Goal: Information Seeking & Learning: Learn about a topic

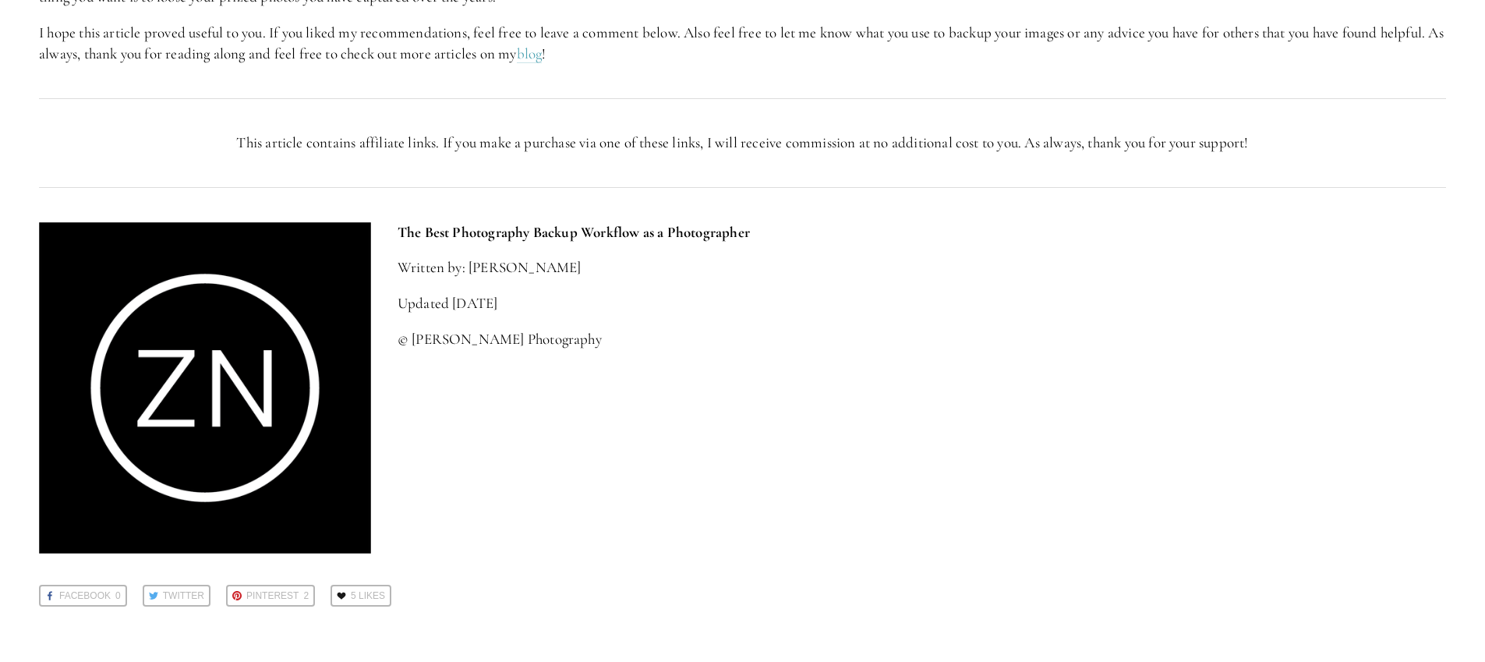
scroll to position [3102, 0]
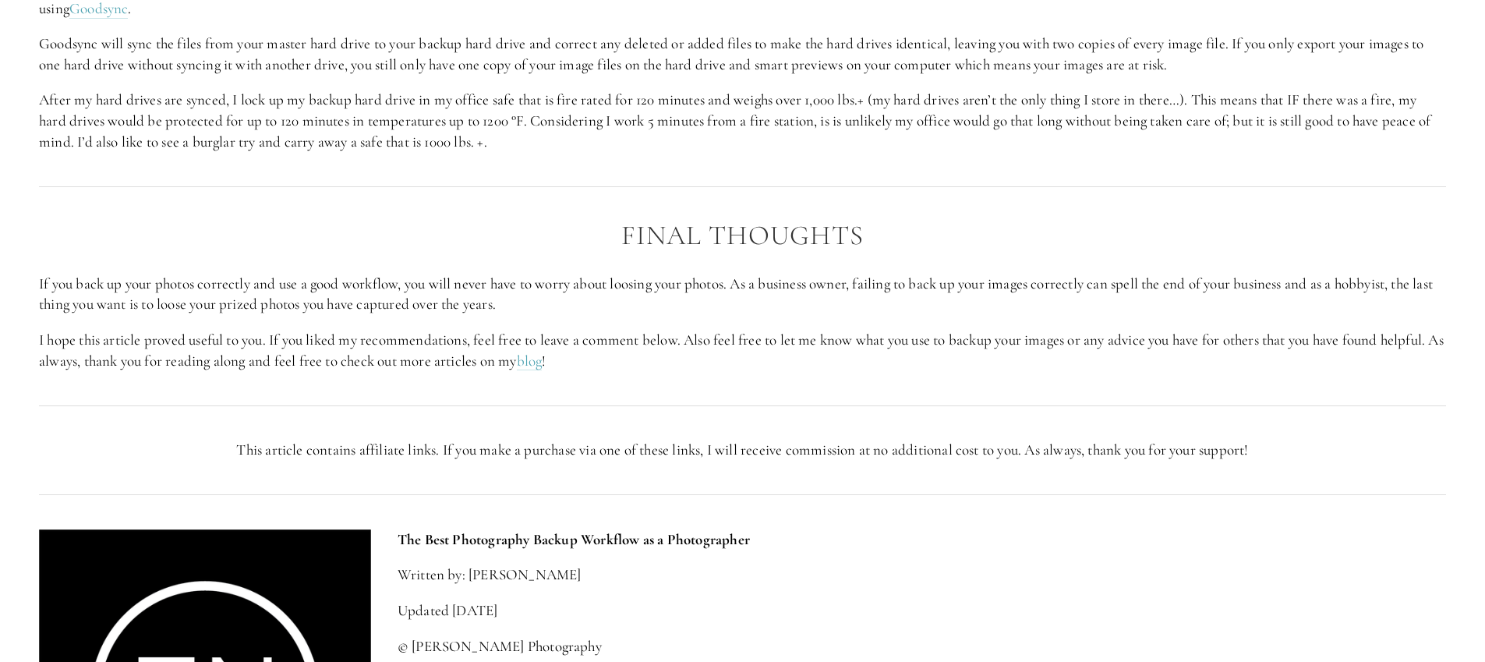
click at [534, 171] on div at bounding box center [742, 186] width 1433 height 42
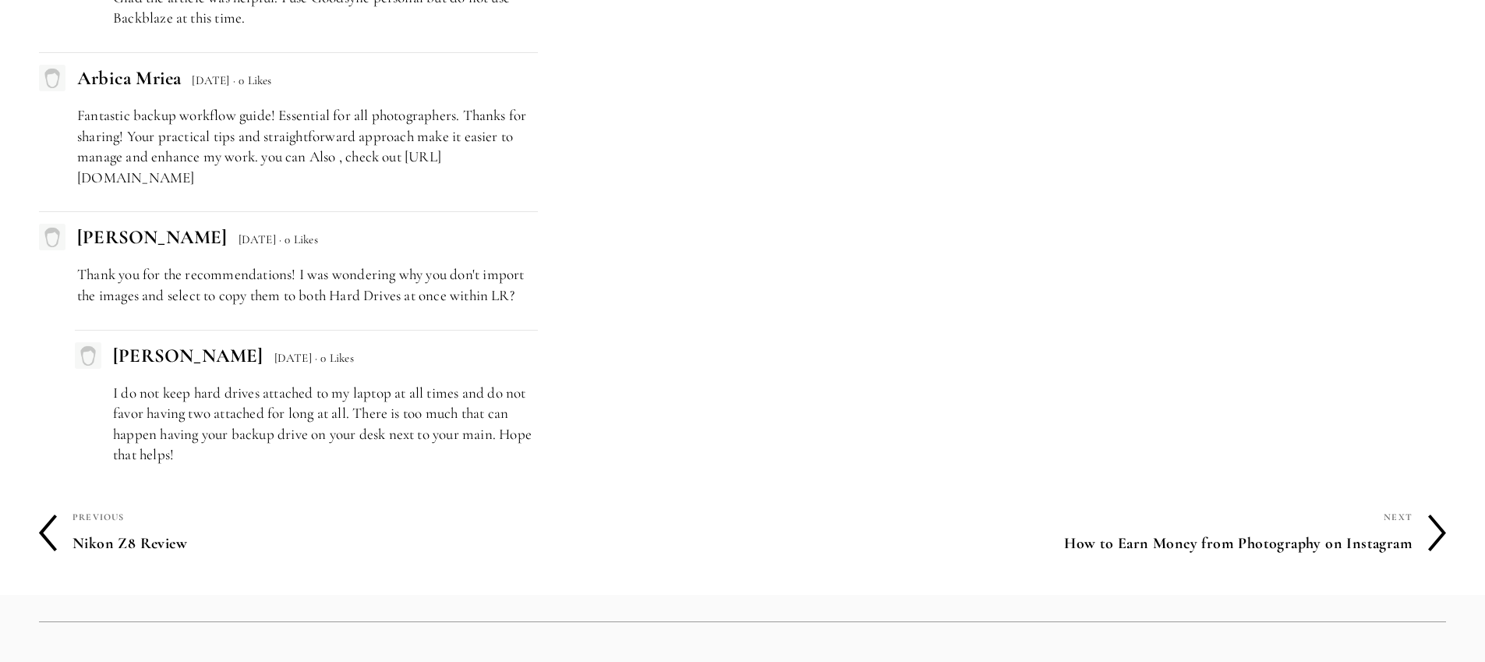
scroll to position [4678, 0]
click at [1436, 528] on icon at bounding box center [1437, 532] width 18 height 37
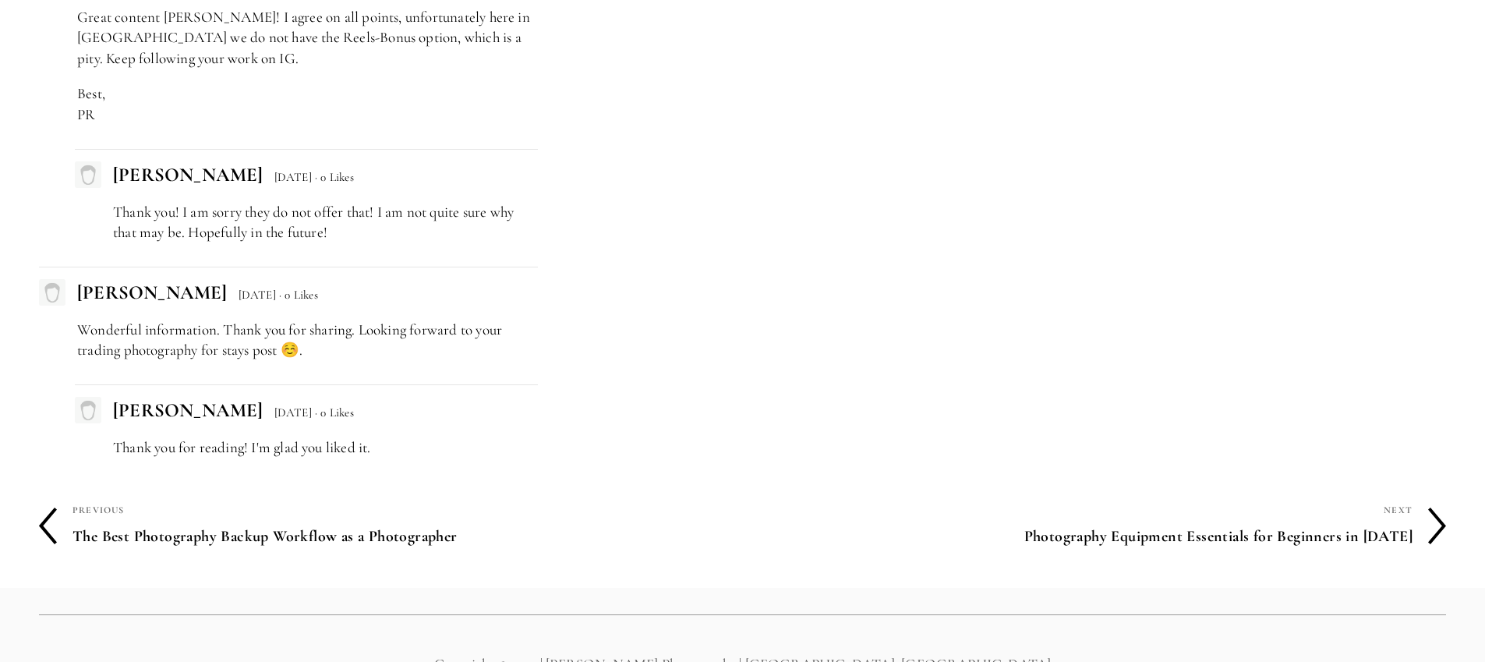
scroll to position [4359, 0]
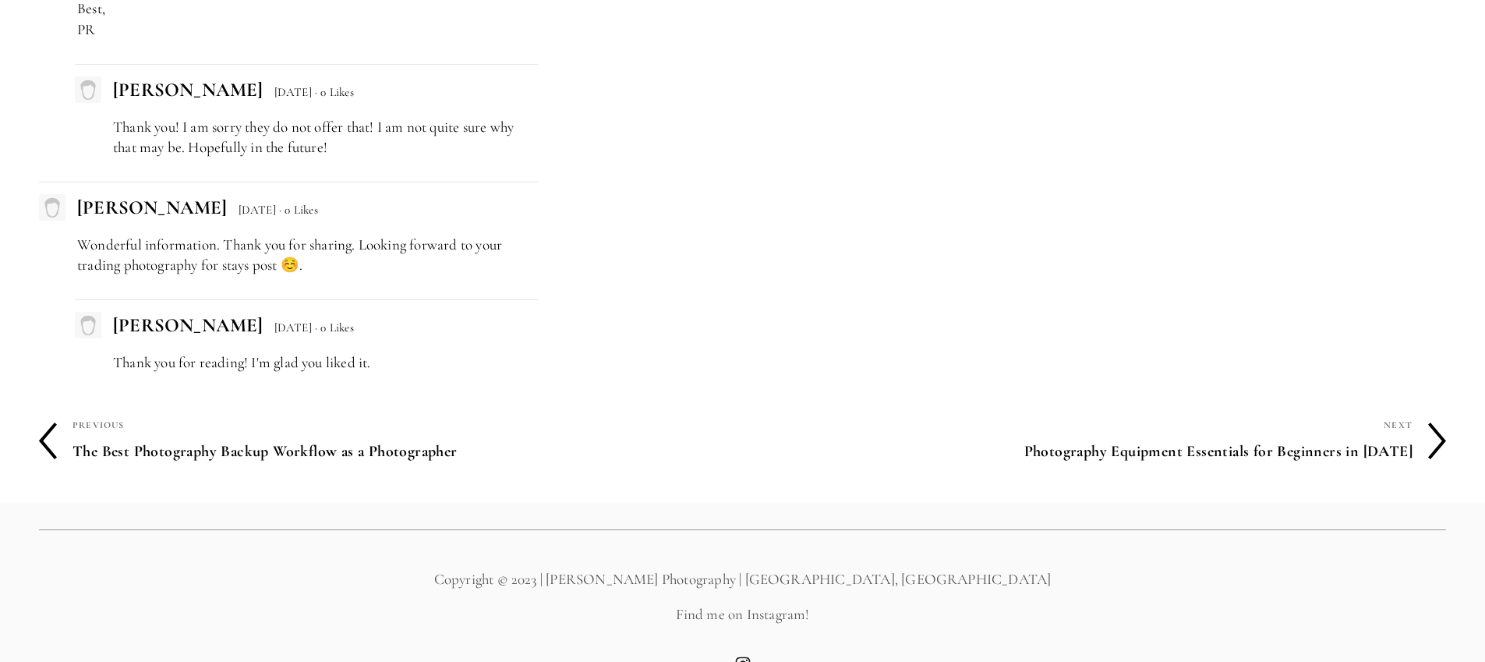
click at [1381, 457] on h4 "Photography Equipment Essentials for Beginners in [DATE]" at bounding box center [1078, 451] width 670 height 33
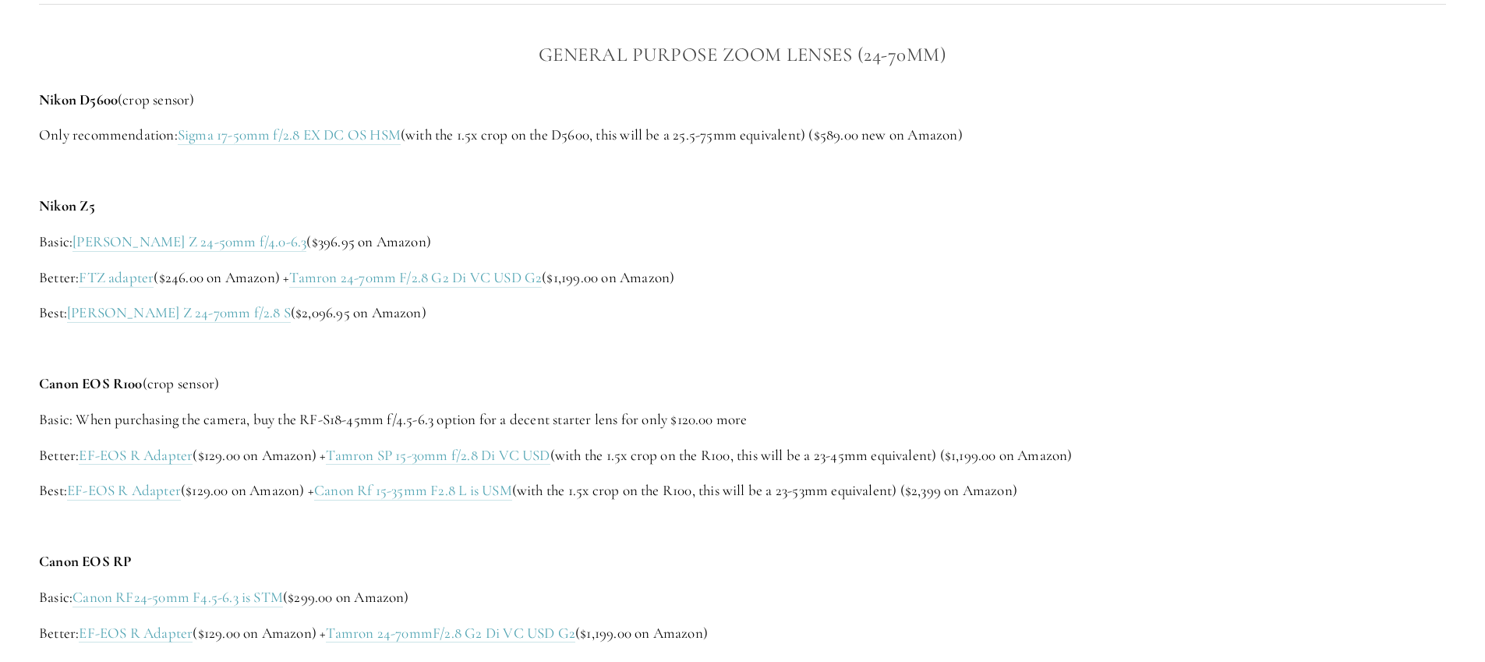
scroll to position [2282, 0]
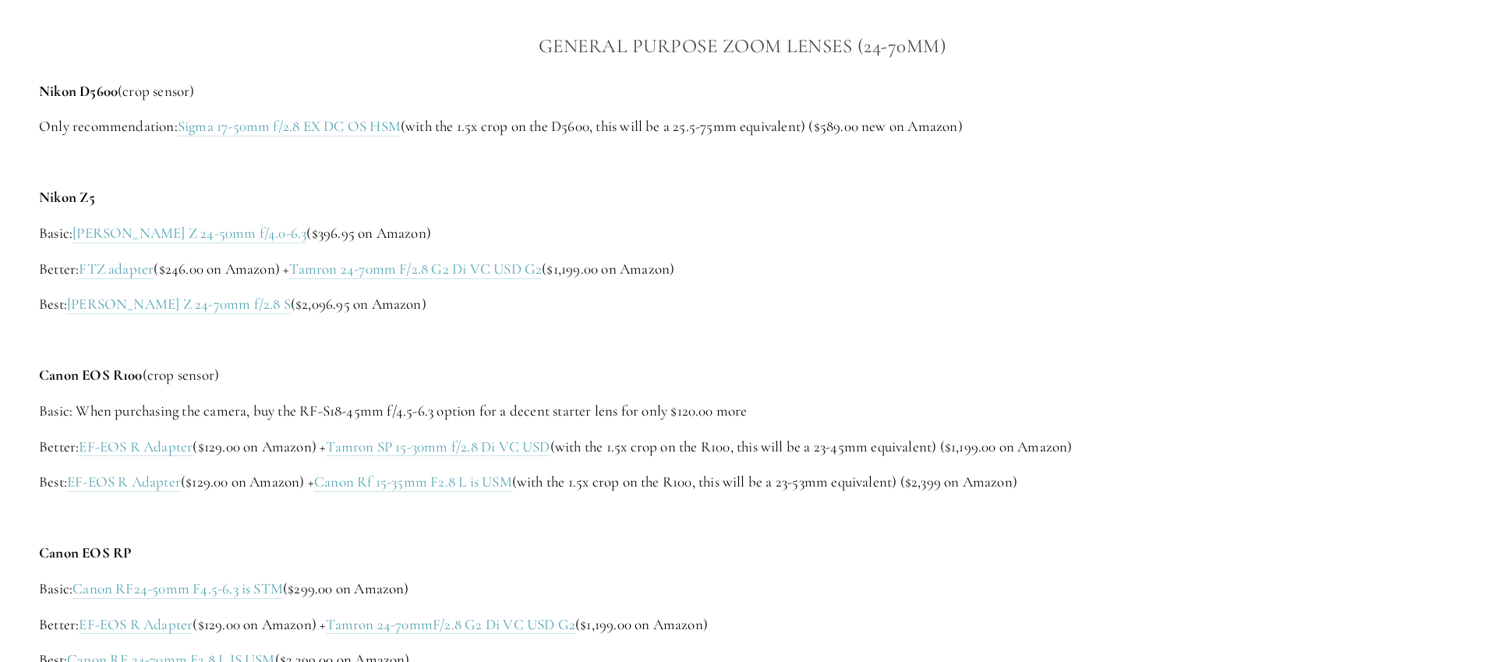
click at [1089, 346] on p at bounding box center [742, 340] width 1407 height 21
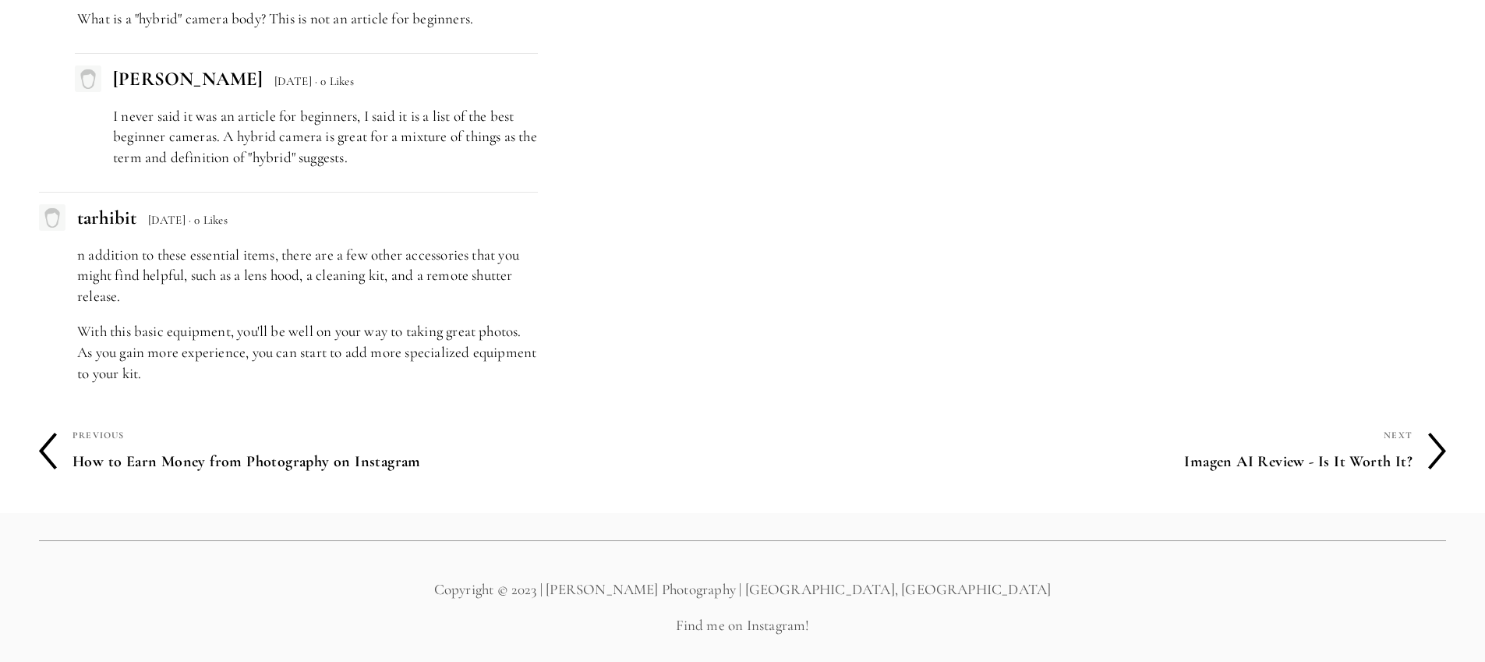
scroll to position [5663, 0]
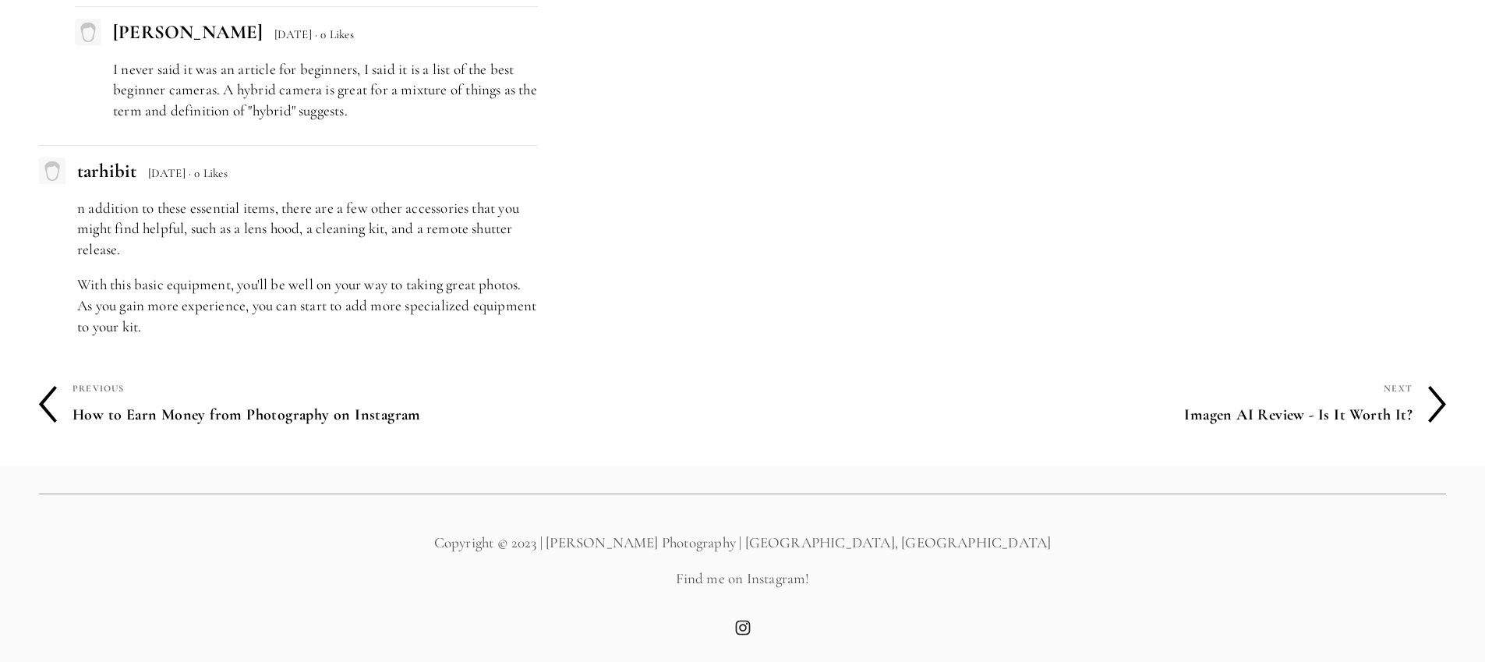
click at [1429, 409] on icon at bounding box center [1437, 404] width 18 height 37
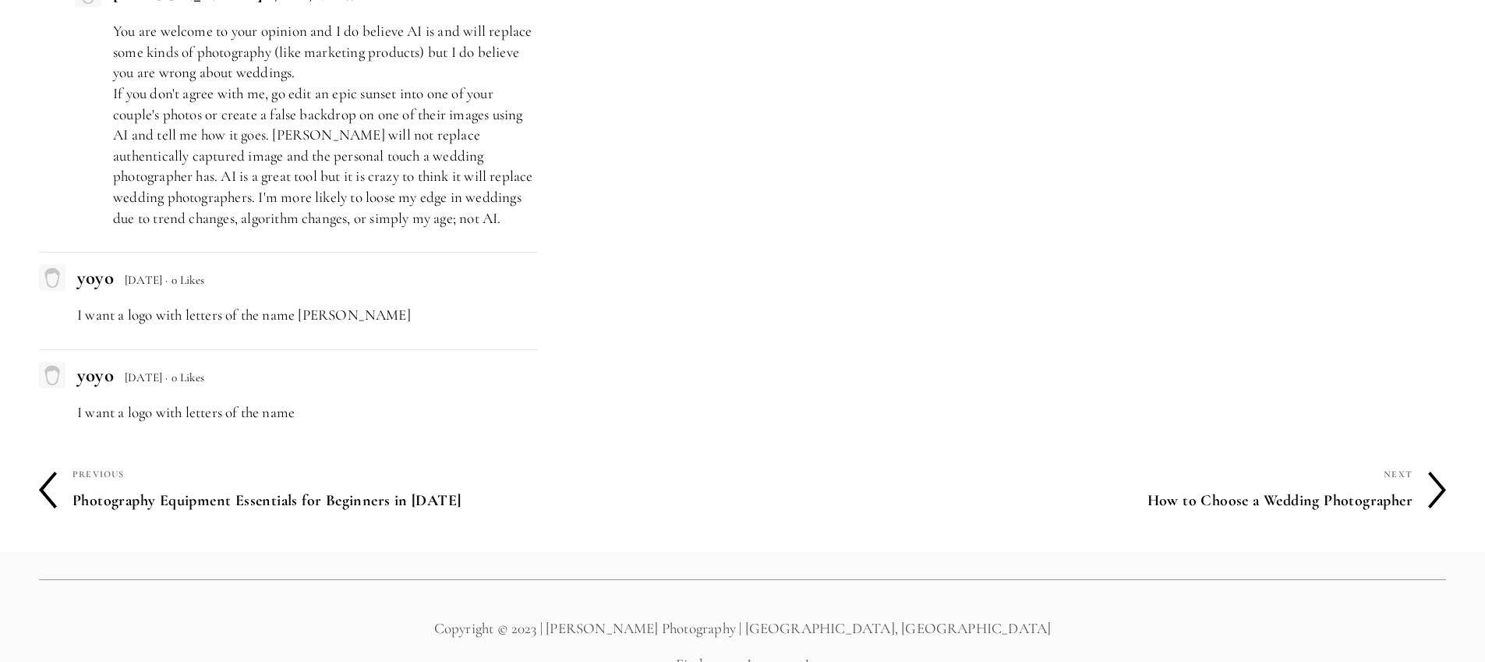
scroll to position [4266, 0]
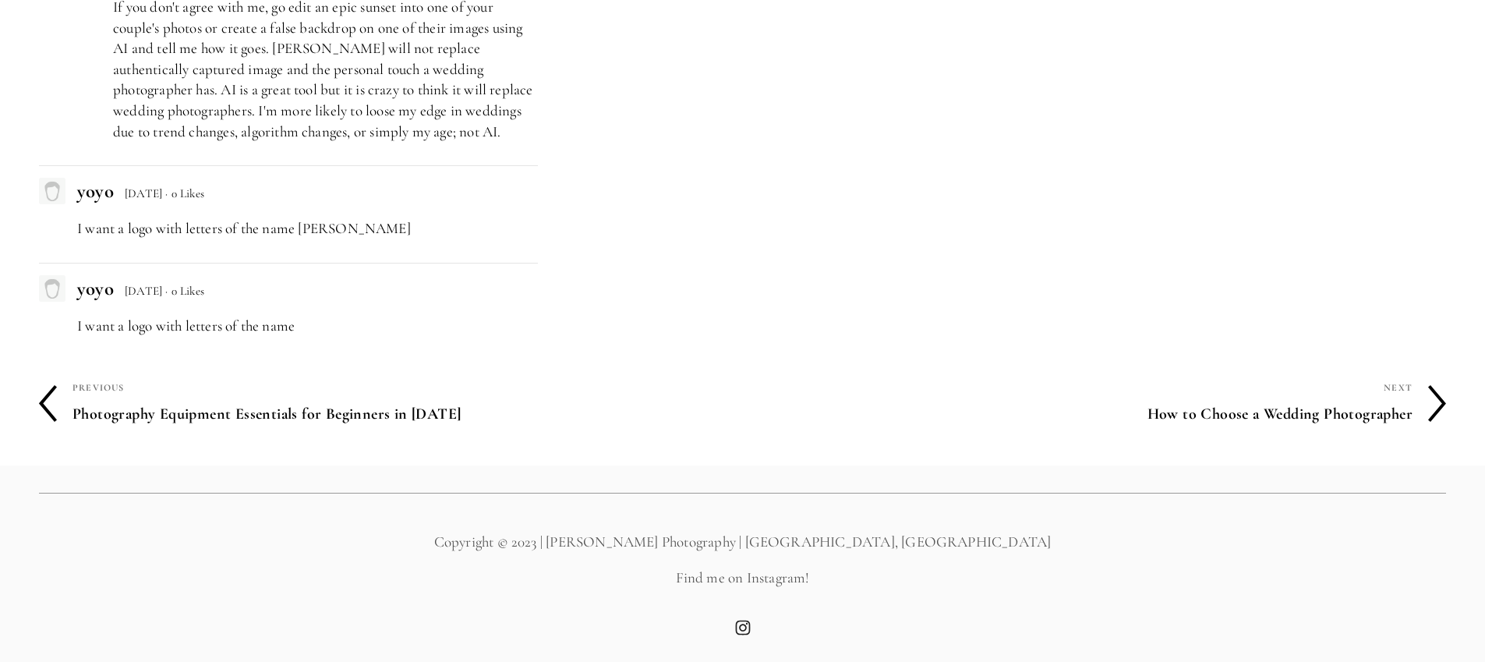
click at [1371, 404] on h4 "How to Choose a Wedding Photographer" at bounding box center [1078, 414] width 670 height 33
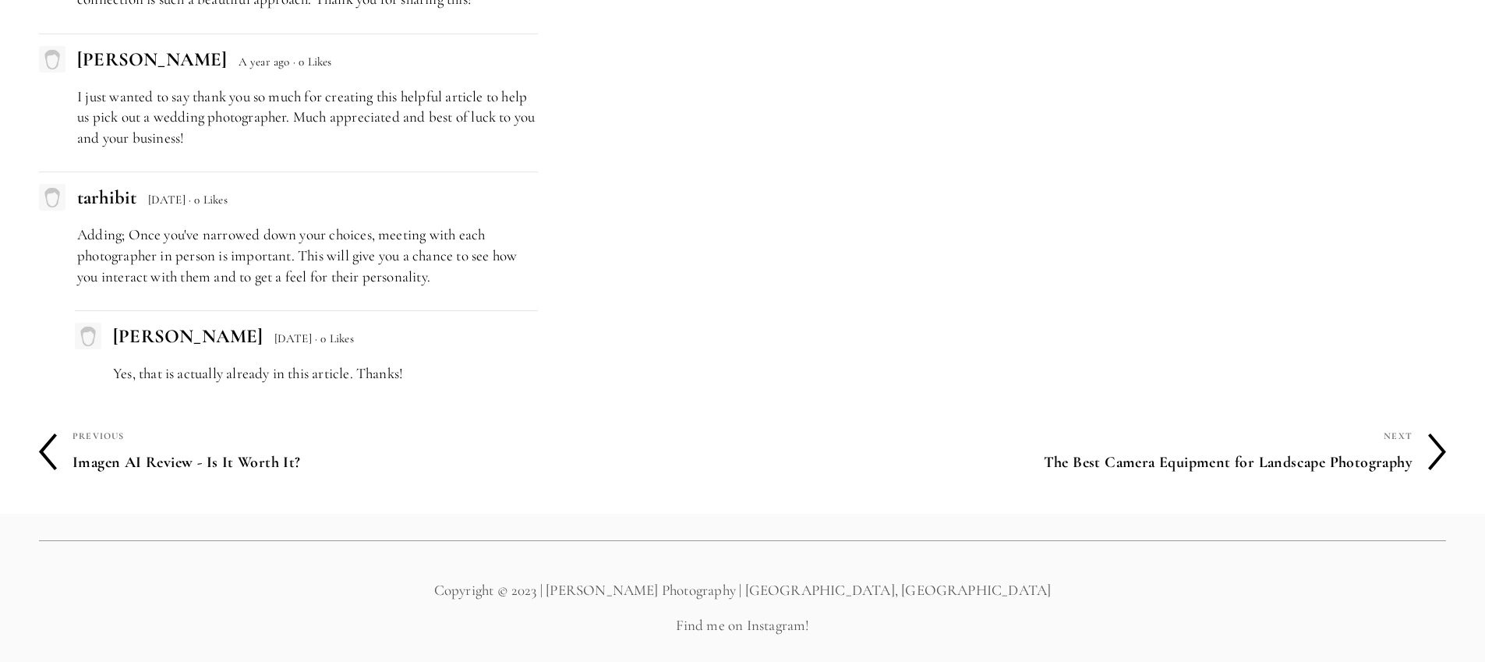
scroll to position [5218, 0]
click at [1430, 470] on icon at bounding box center [1437, 451] width 18 height 37
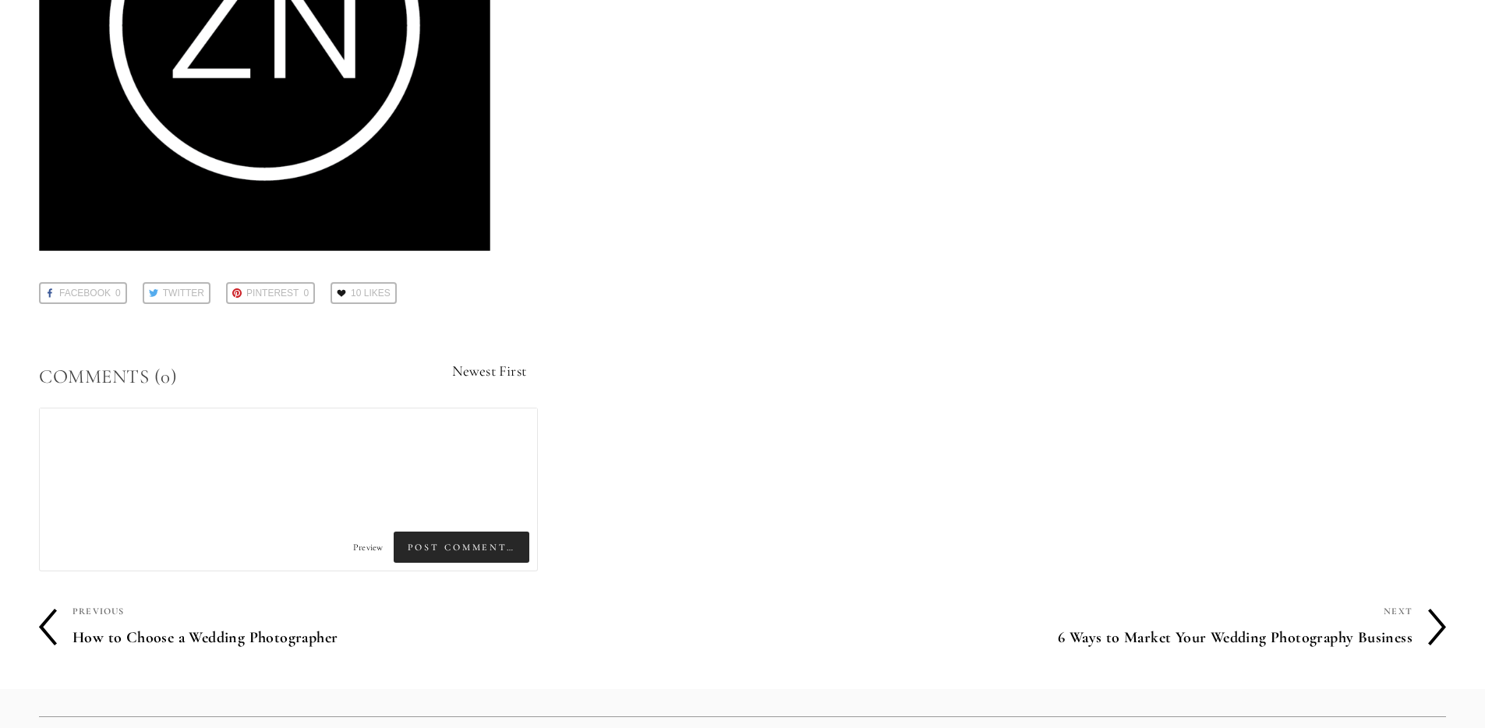
scroll to position [5070, 0]
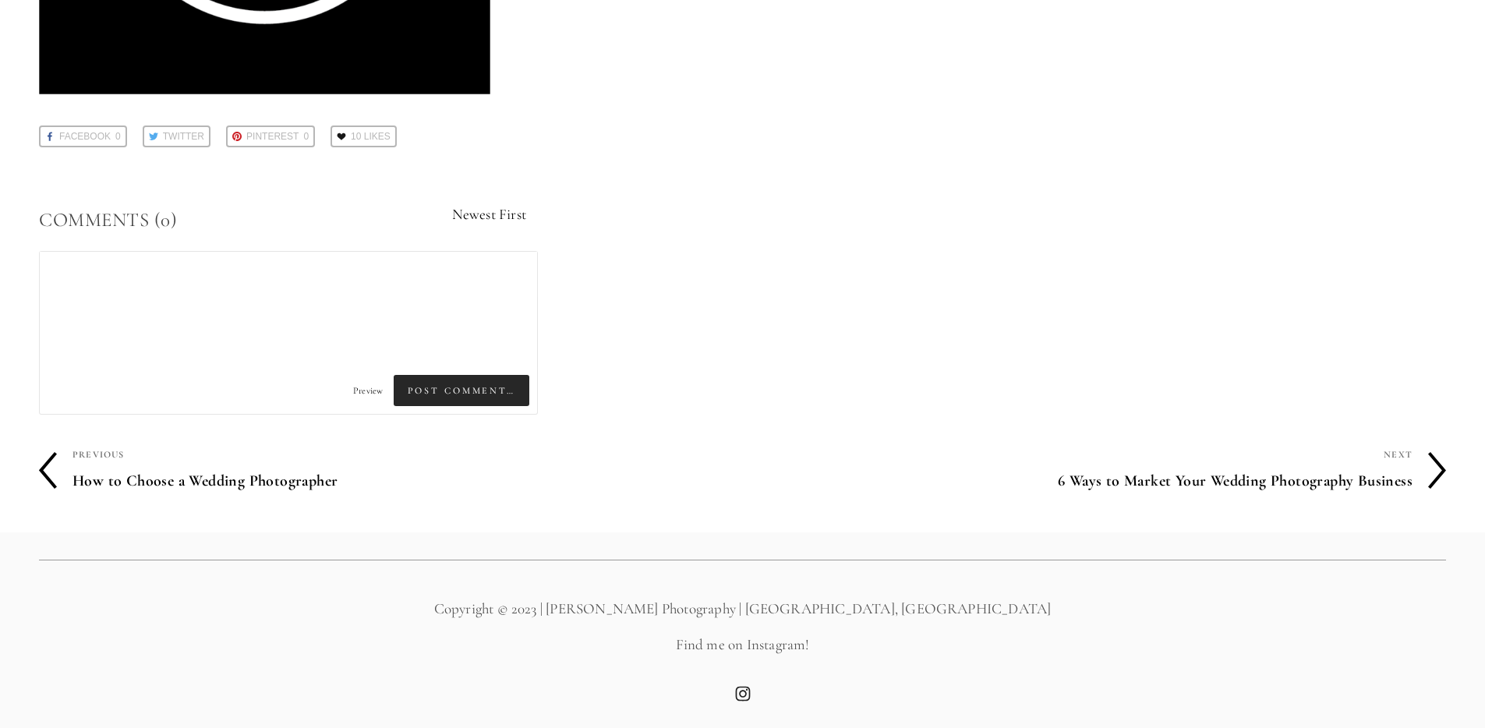
click at [1139, 476] on h4 "6 Ways to Market Your Wedding Photography Business" at bounding box center [1078, 481] width 670 height 33
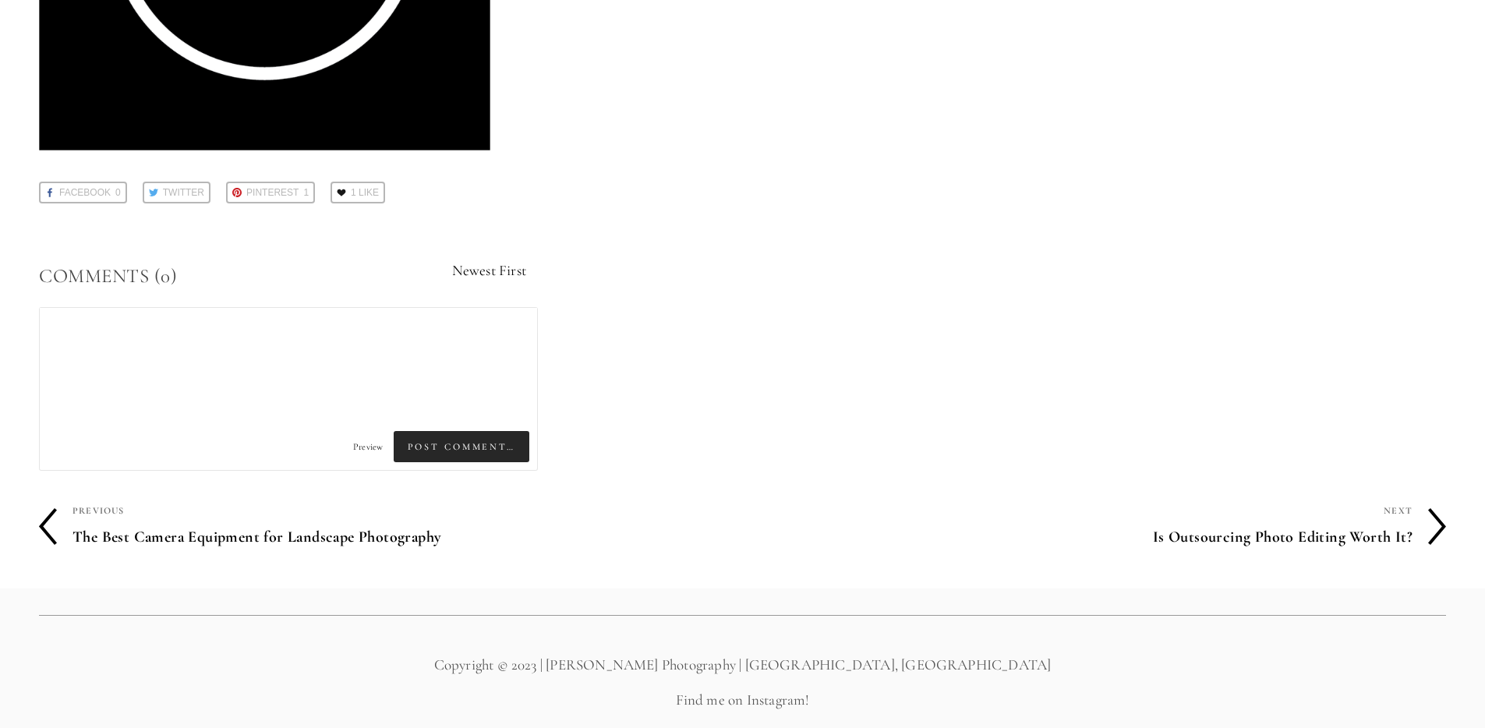
scroll to position [5664, 0]
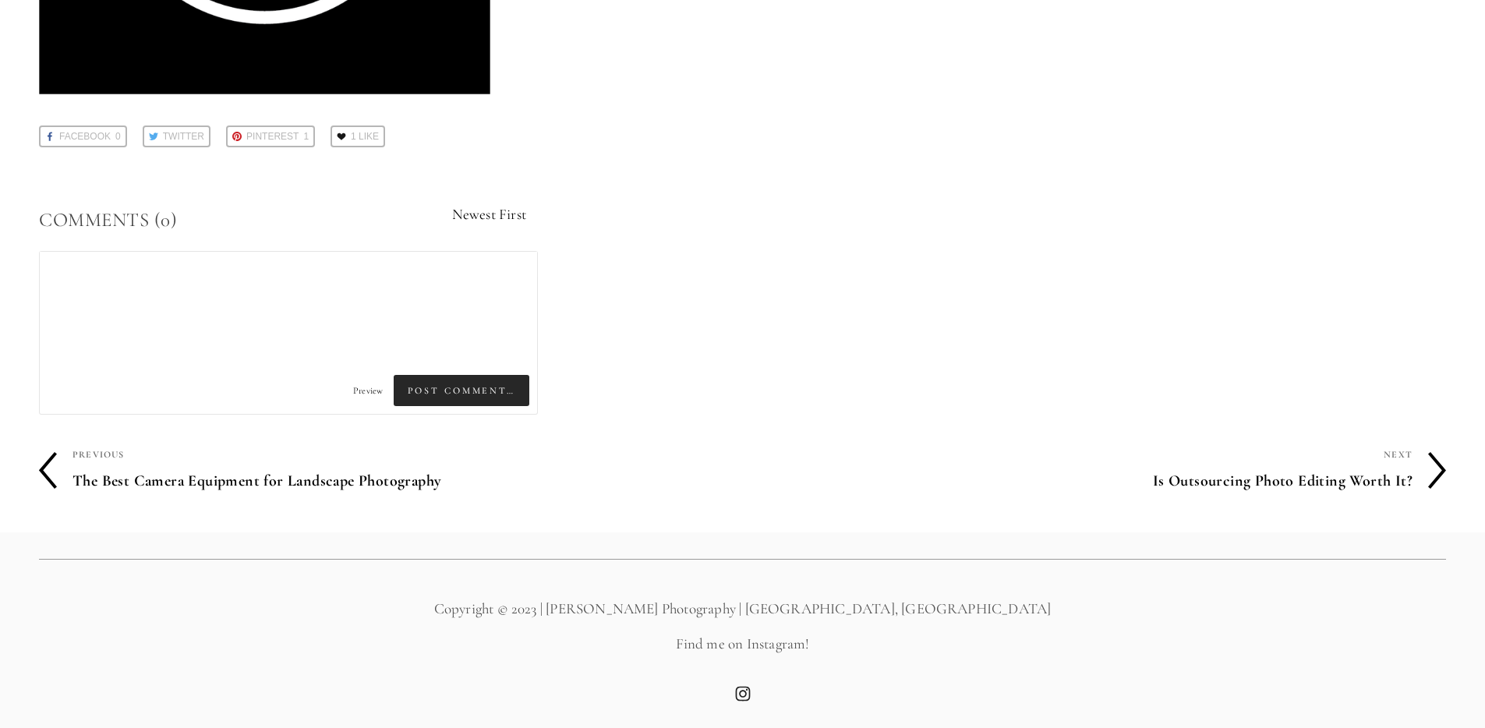
click at [1265, 483] on h4 "Is Outsourcing Photo Editing Worth It?" at bounding box center [1078, 481] width 670 height 33
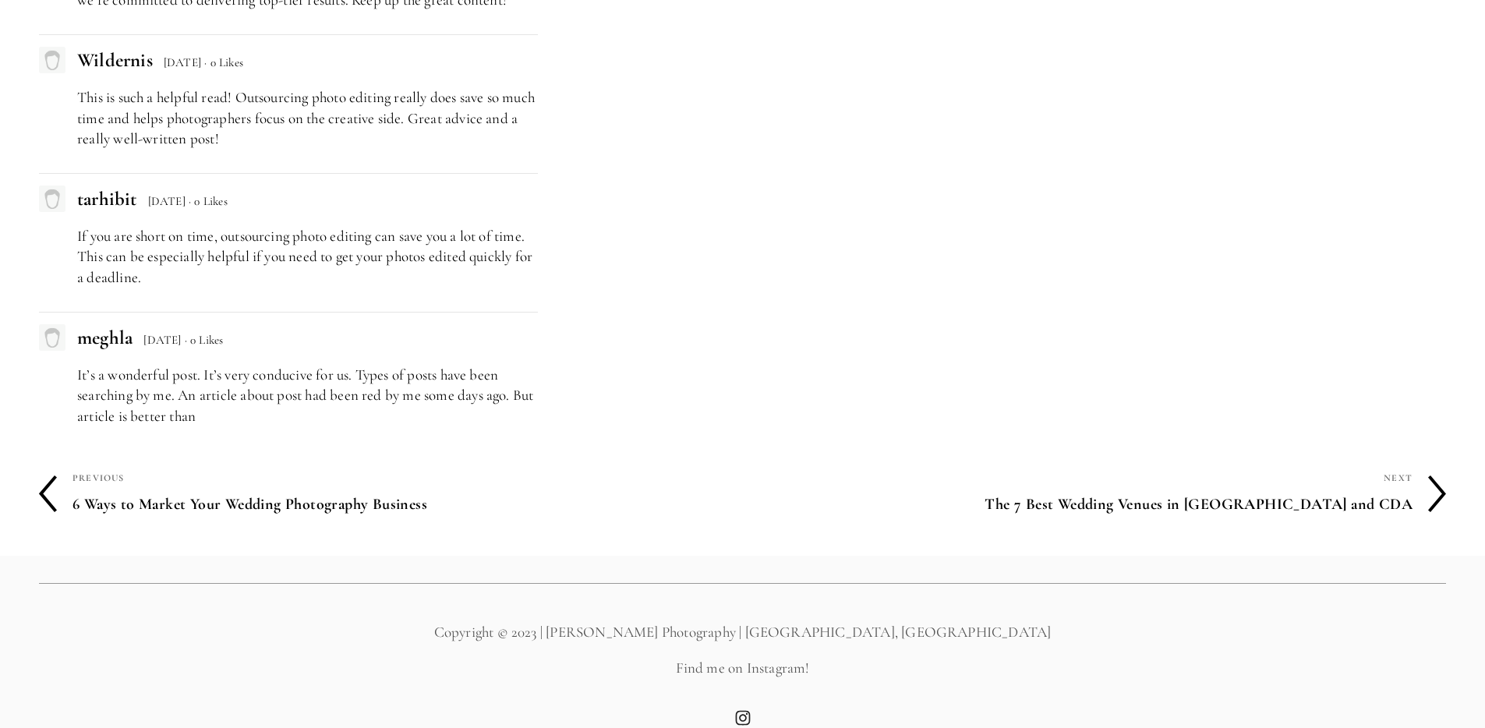
scroll to position [4575, 0]
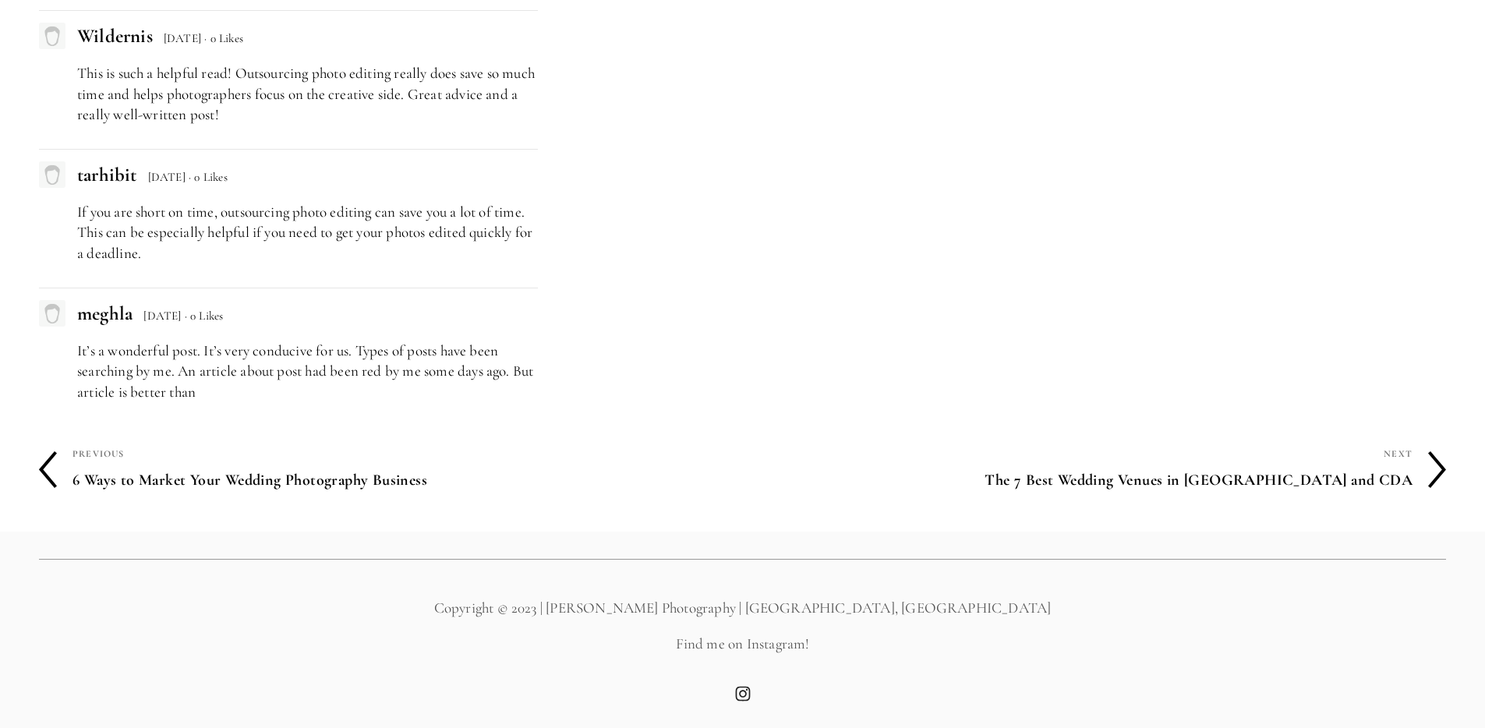
click at [1267, 485] on h4 "The 7 Best Wedding Venues in [GEOGRAPHIC_DATA] and CDA" at bounding box center [1078, 480] width 670 height 33
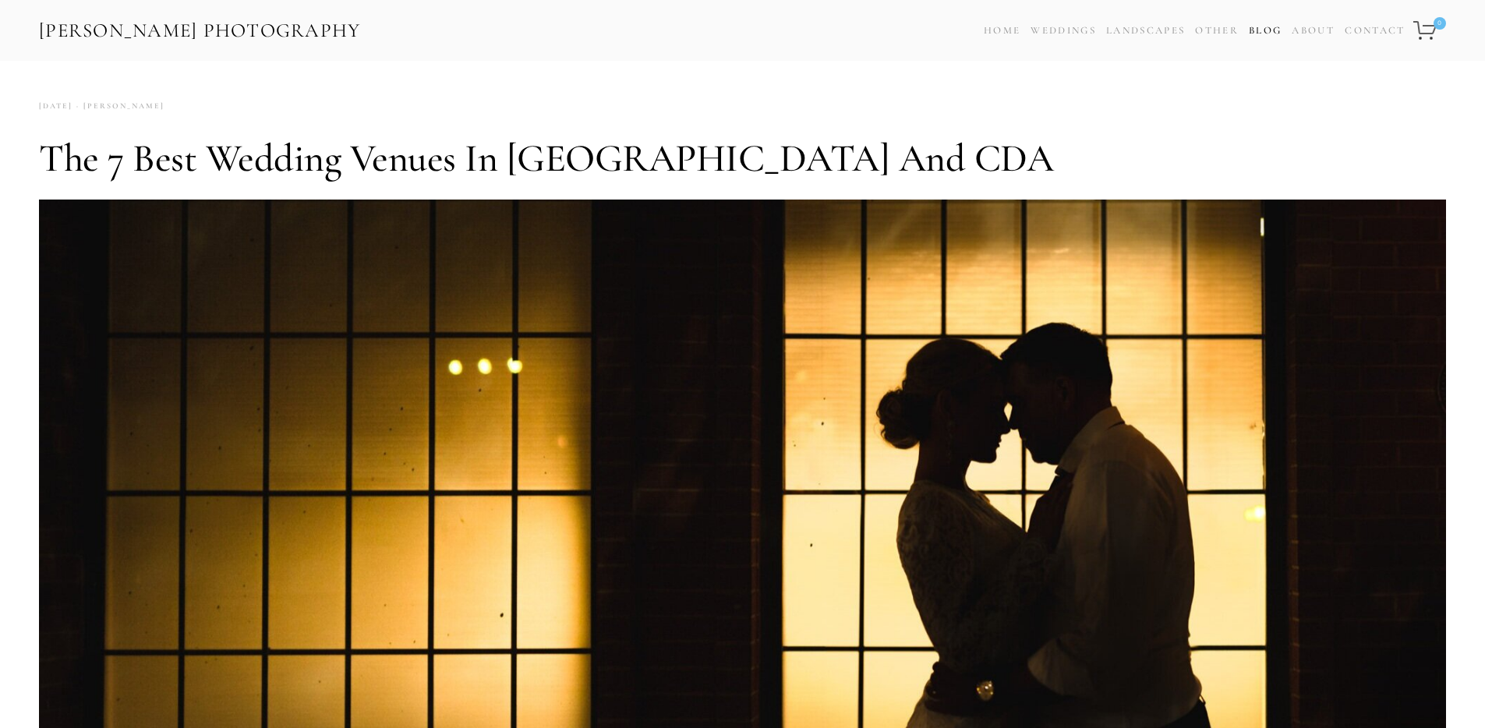
click at [1271, 30] on link "Blog" at bounding box center [1265, 30] width 33 height 23
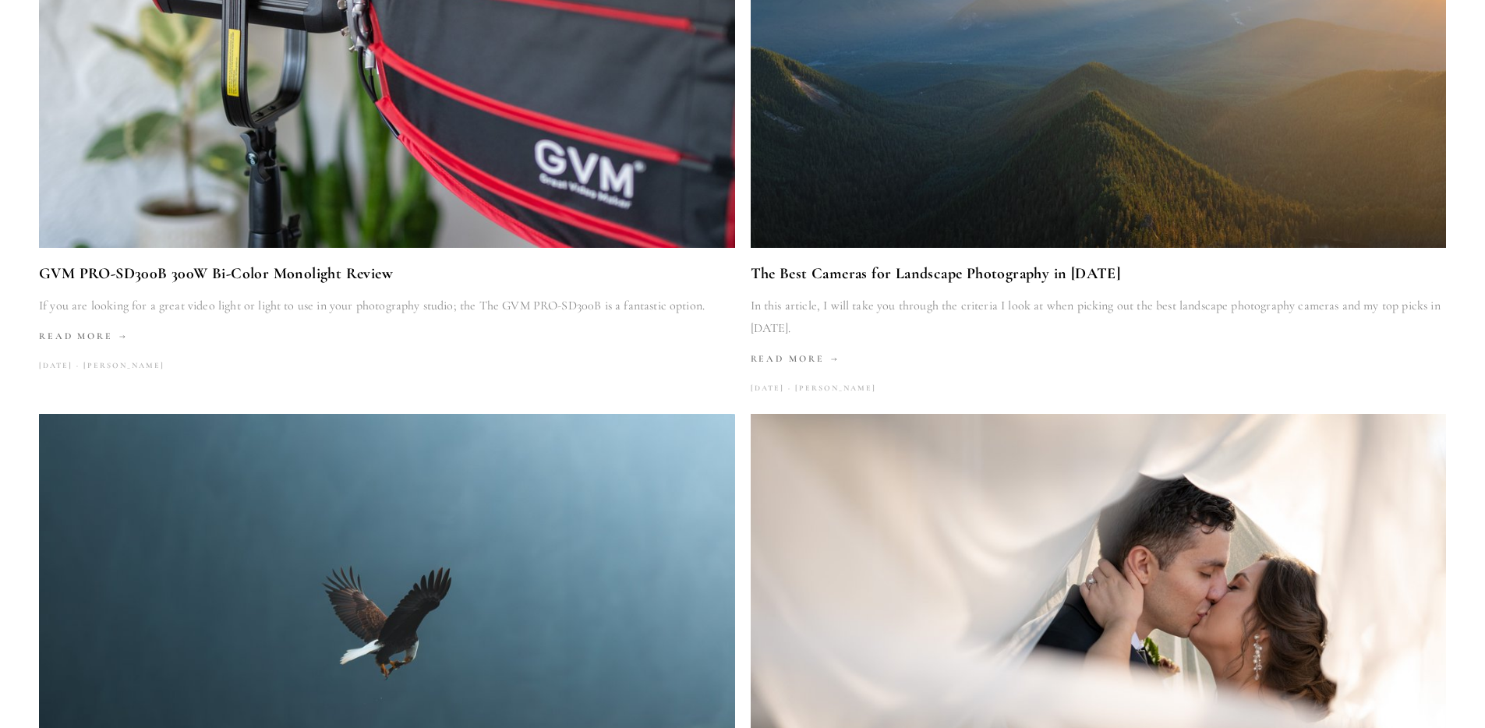
scroll to position [1416, 0]
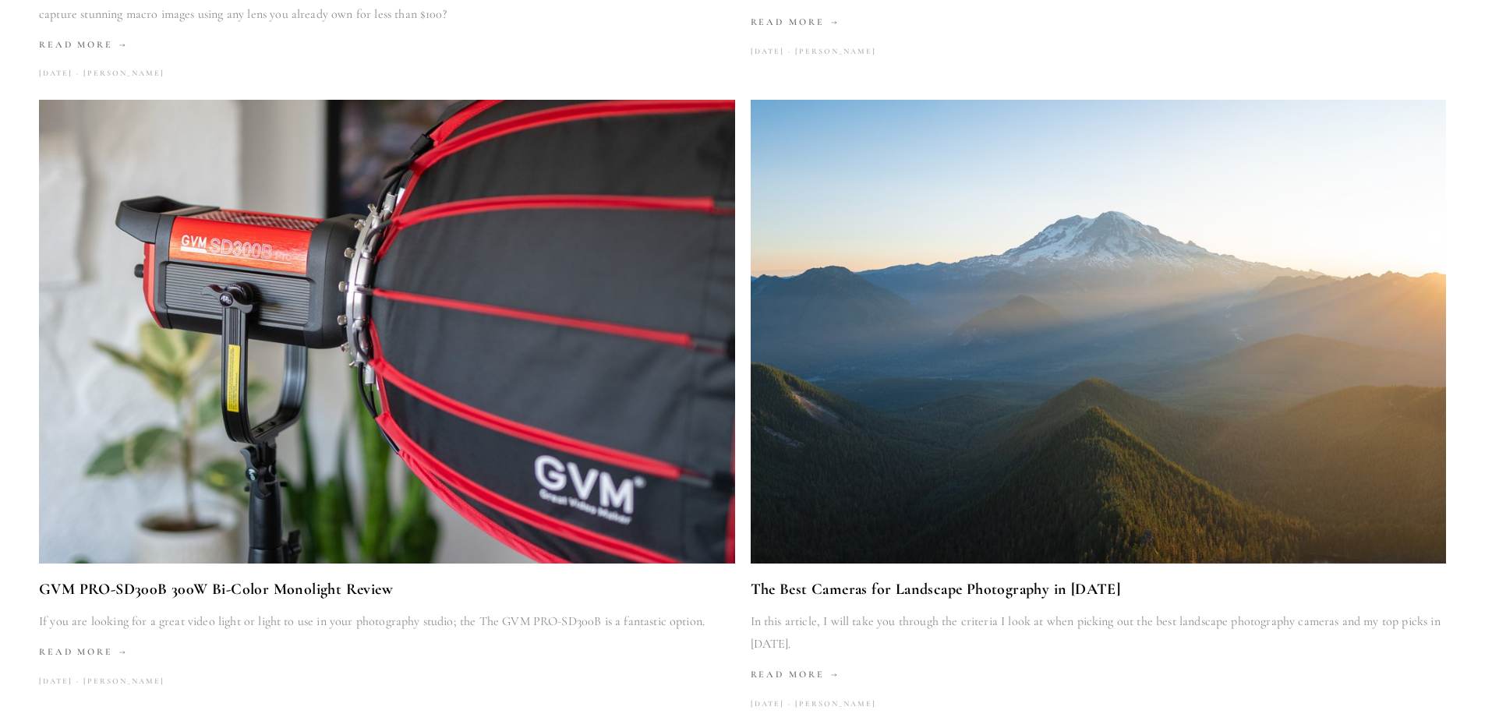
click at [898, 396] on img at bounding box center [1099, 332] width 696 height 464
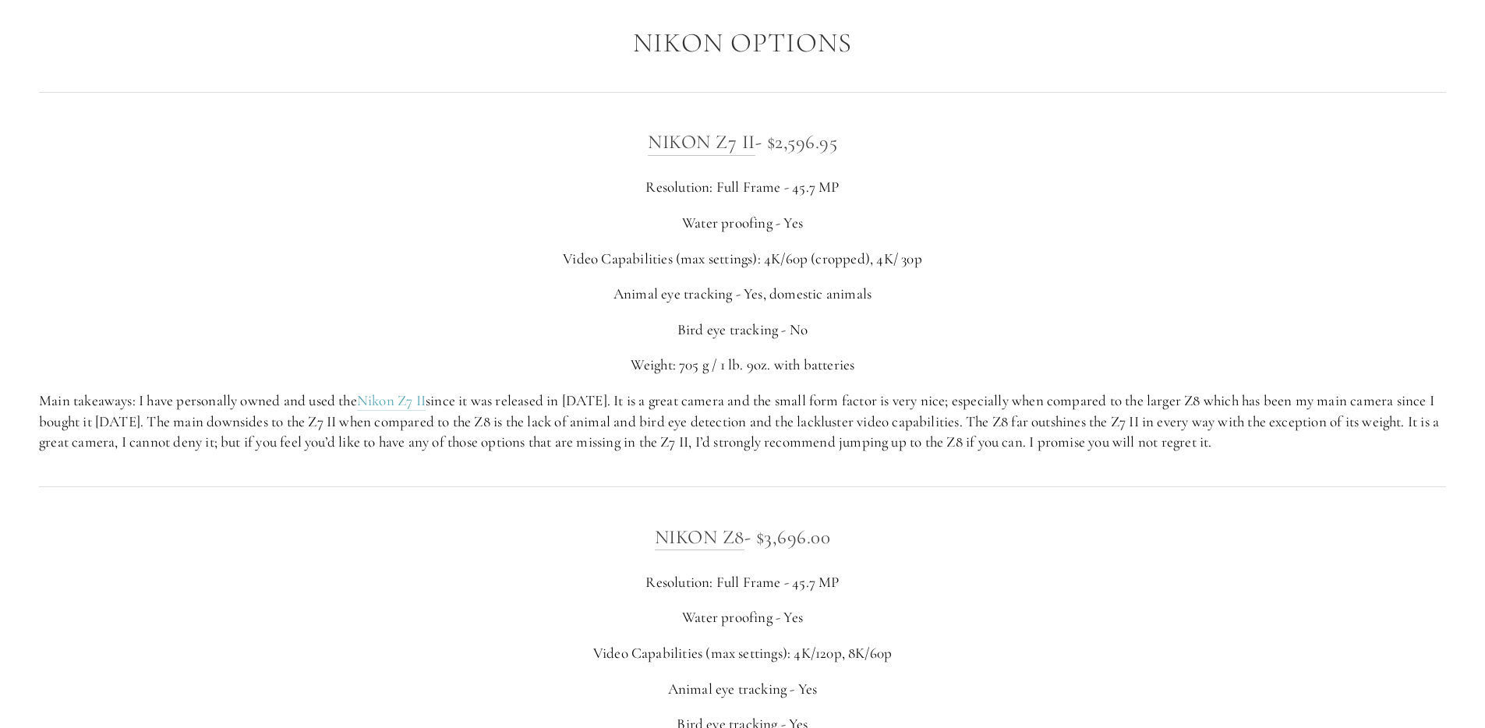
scroll to position [2790, 0]
click at [316, 165] on div "Nikon Z7 II - $2,596.95 Resolution: Full Frame - 45.7 MP Water proofing - Yes V…" at bounding box center [742, 288] width 1407 height 326
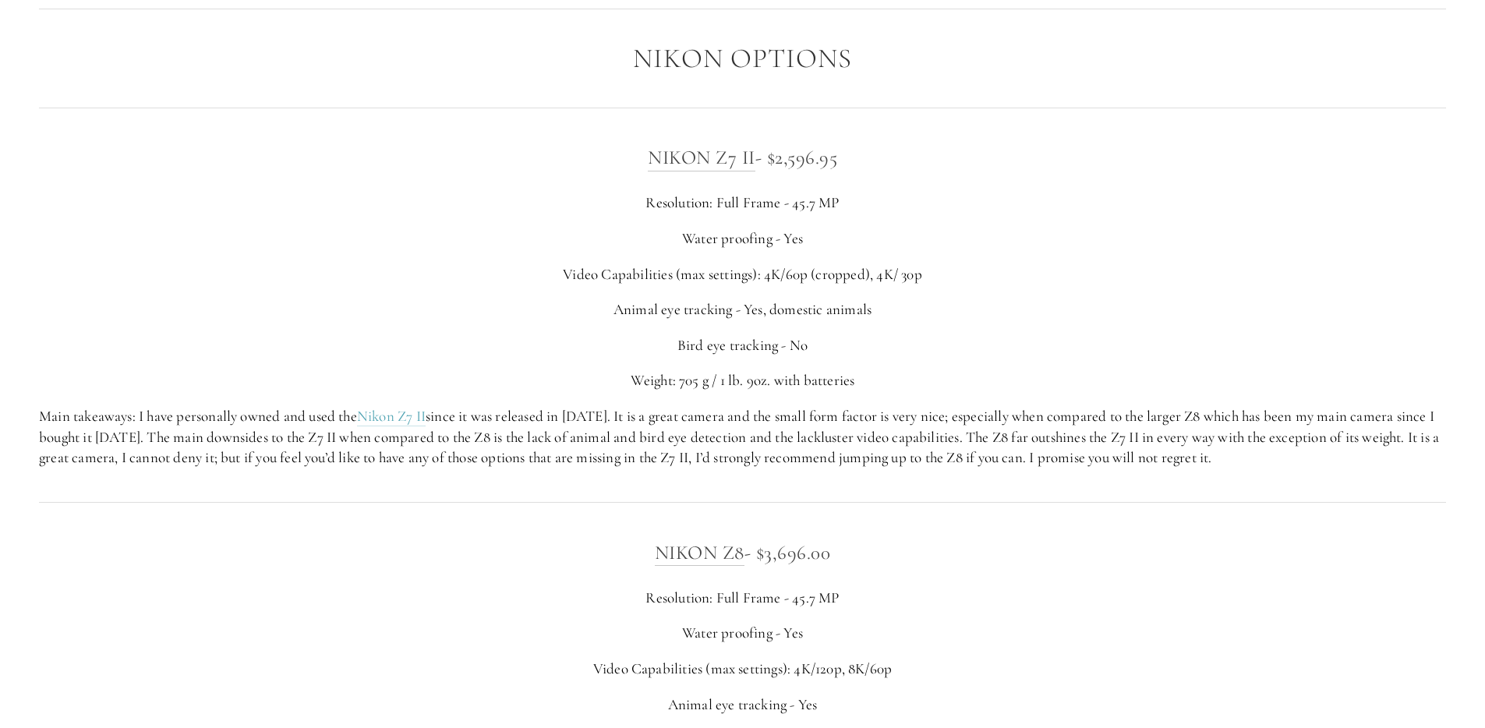
scroll to position [2687, 0]
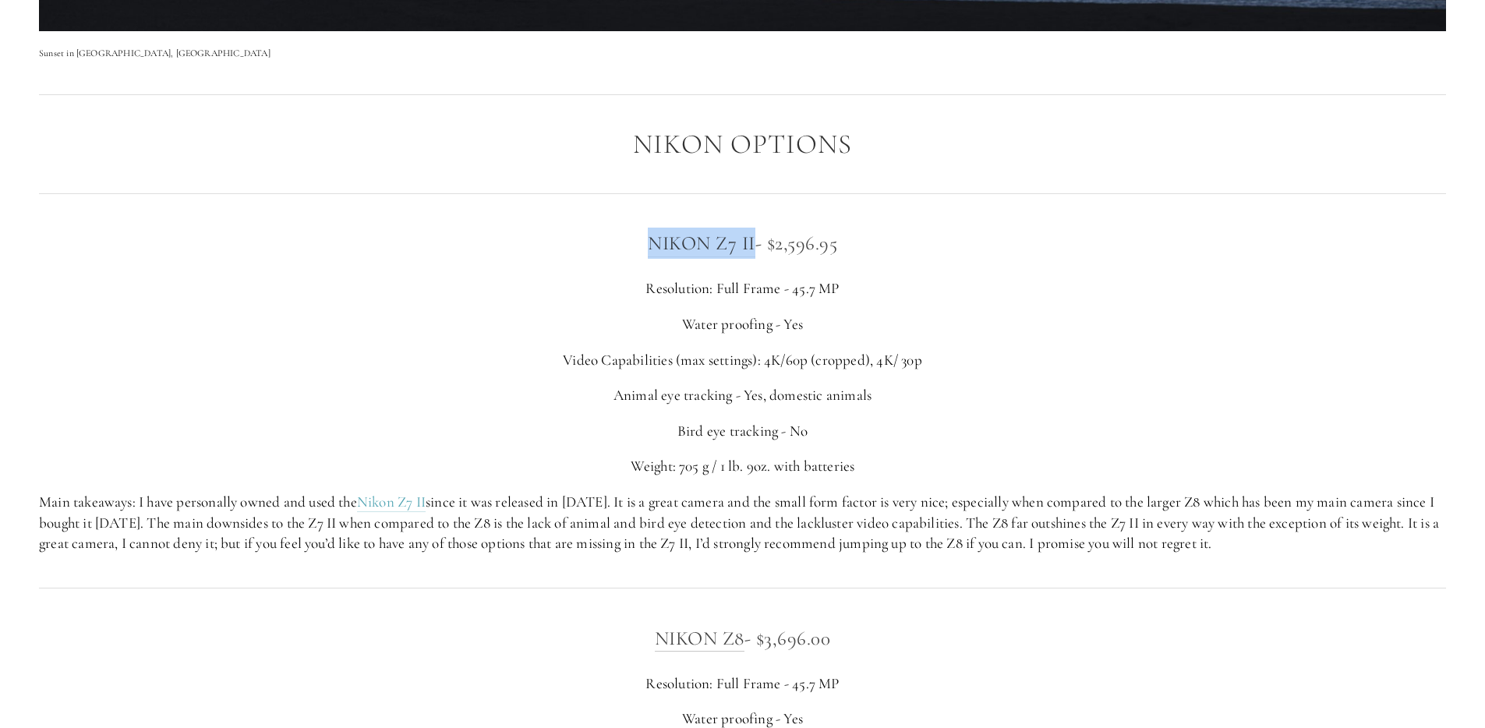
drag, startPoint x: 611, startPoint y: 252, endPoint x: 755, endPoint y: 247, distance: 144.3
click at [755, 247] on h3 "Nikon Z7 II - $2,596.95" at bounding box center [742, 243] width 1407 height 31
copy link "Nikon Z7 II"
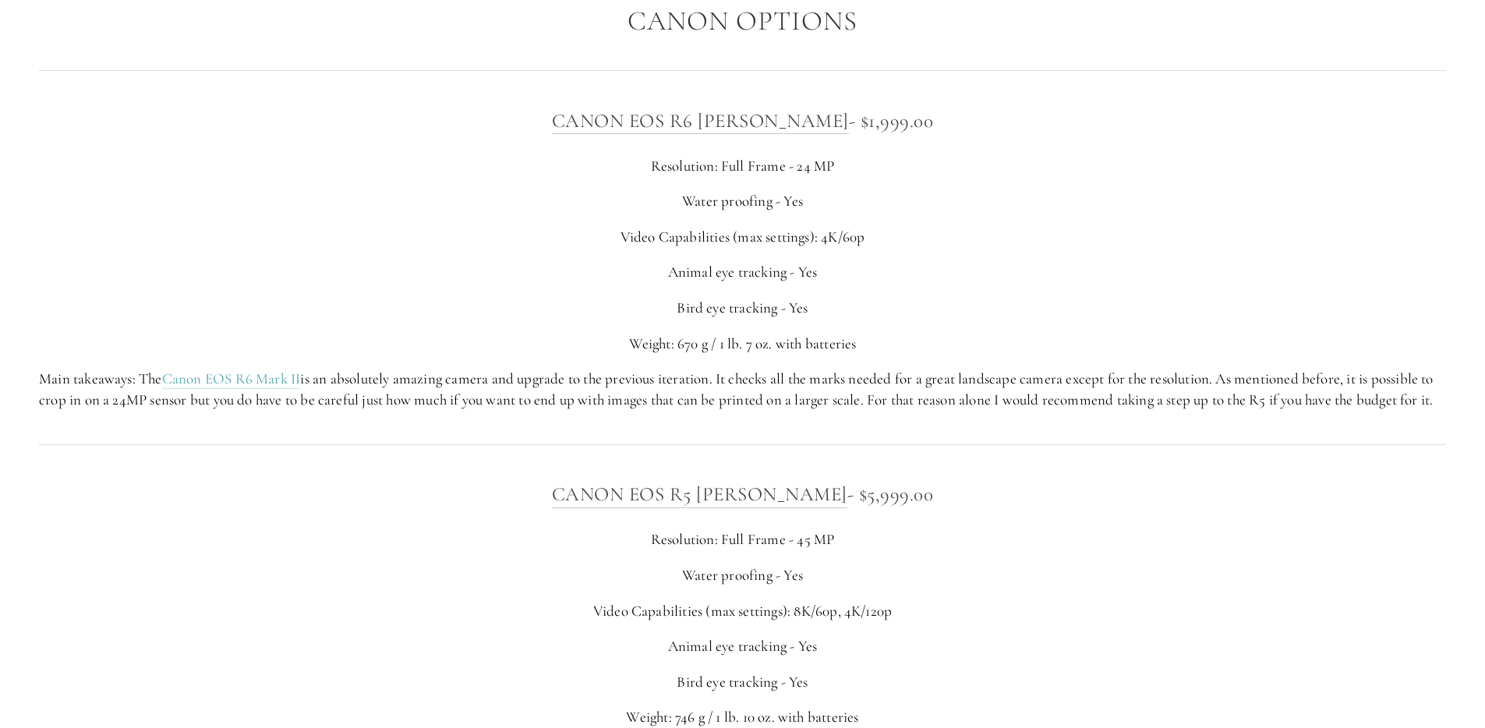
scroll to position [4529, 0]
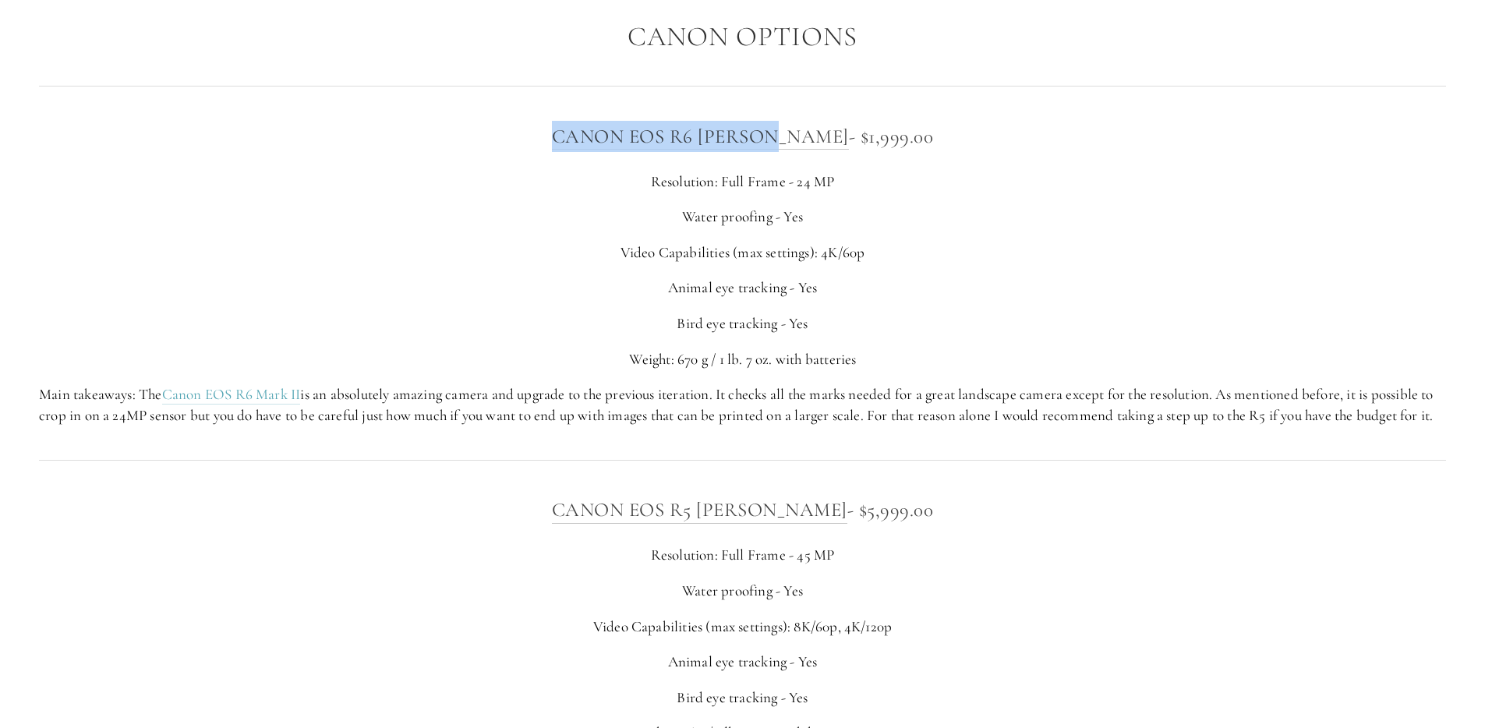
drag, startPoint x: 554, startPoint y: 138, endPoint x: 811, endPoint y: 138, distance: 256.4
click at [811, 138] on h3 "CANON EOS R6 [PERSON_NAME] - $1,999.00" at bounding box center [742, 136] width 1407 height 31
copy link "CANON EOS R6 [PERSON_NAME]"
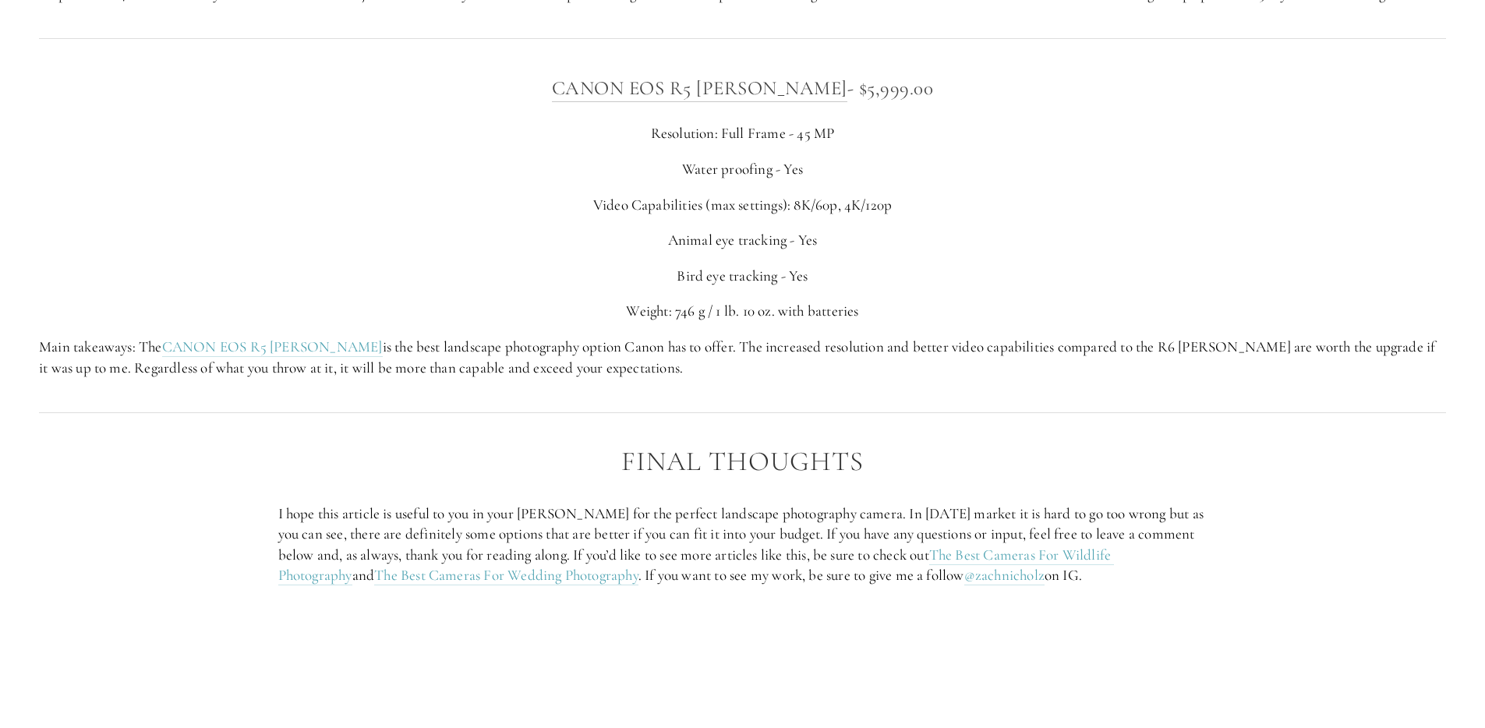
scroll to position [5021, 0]
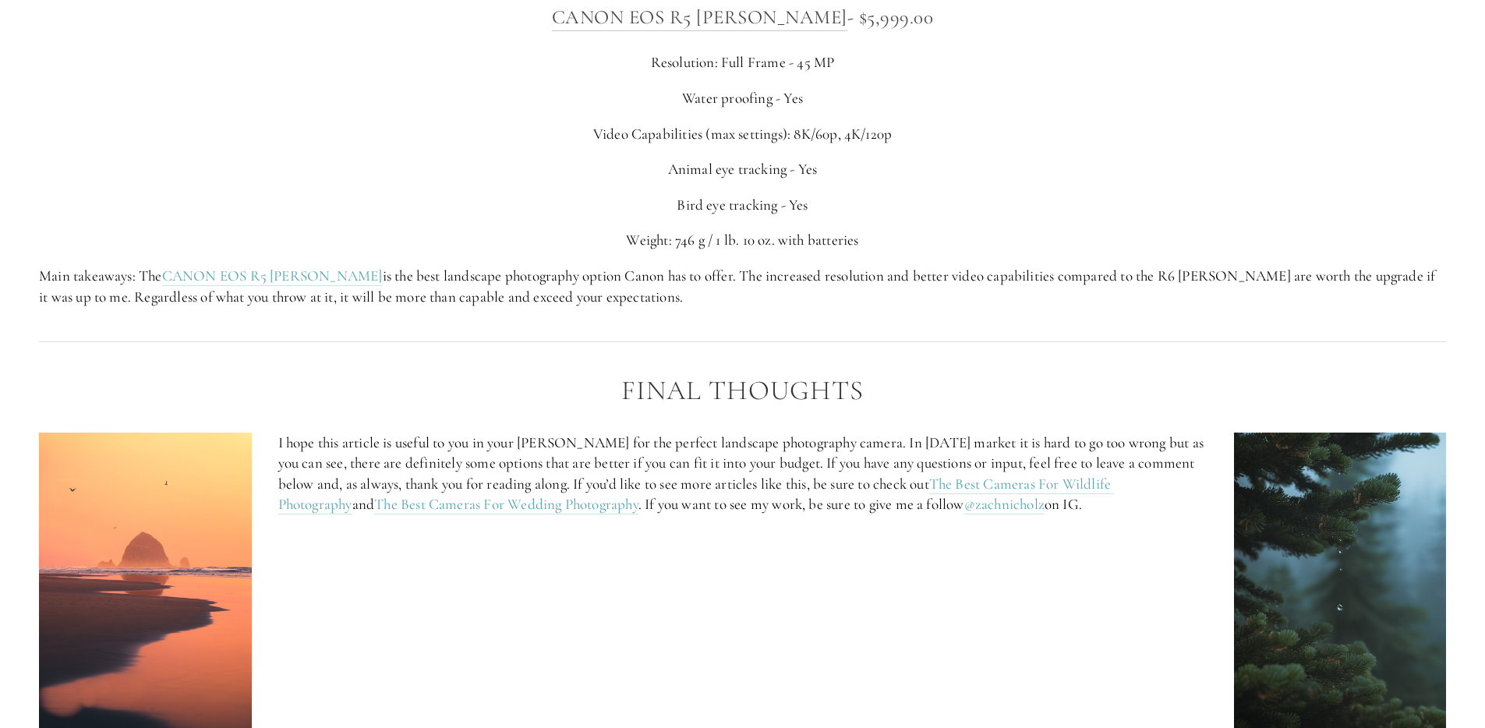
click at [993, 180] on p "Animal eye tracking - Yes" at bounding box center [742, 169] width 1407 height 21
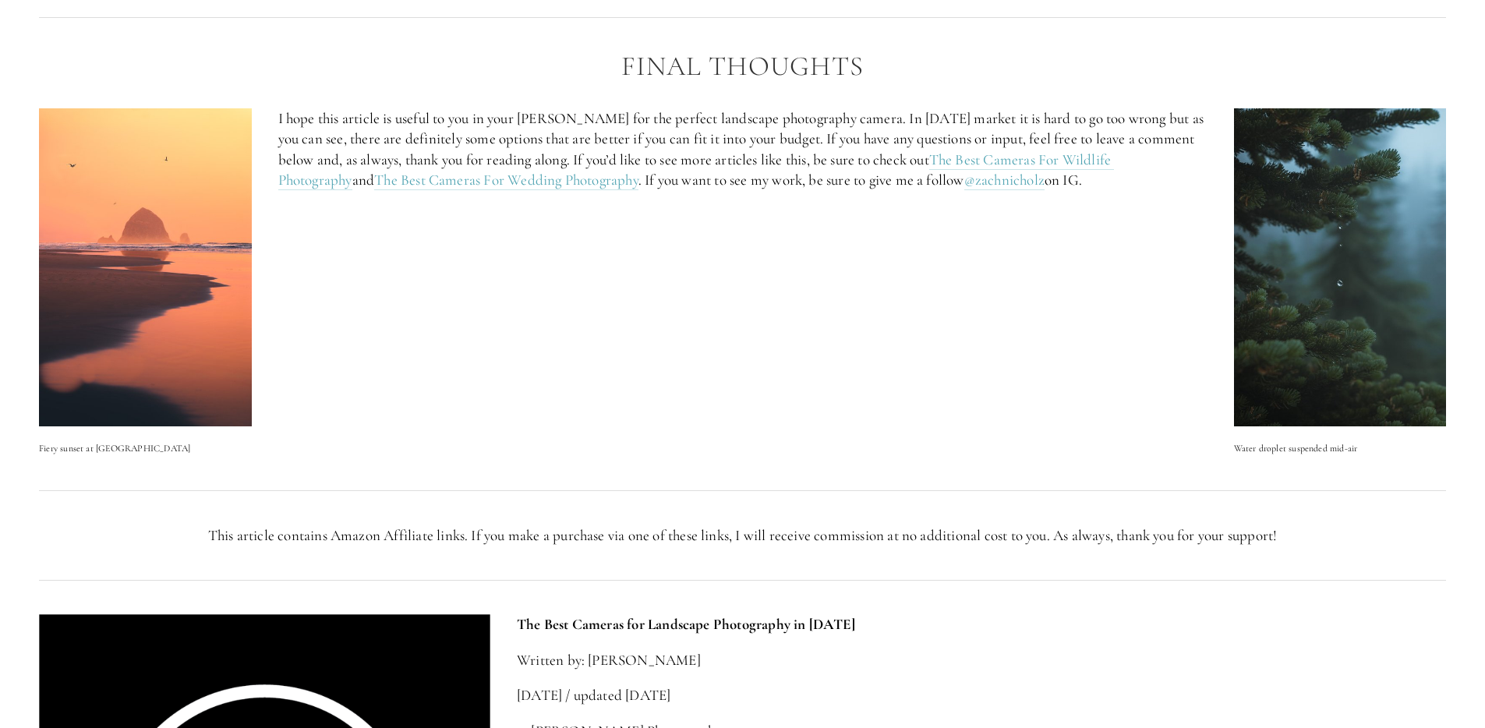
scroll to position [5185, 0]
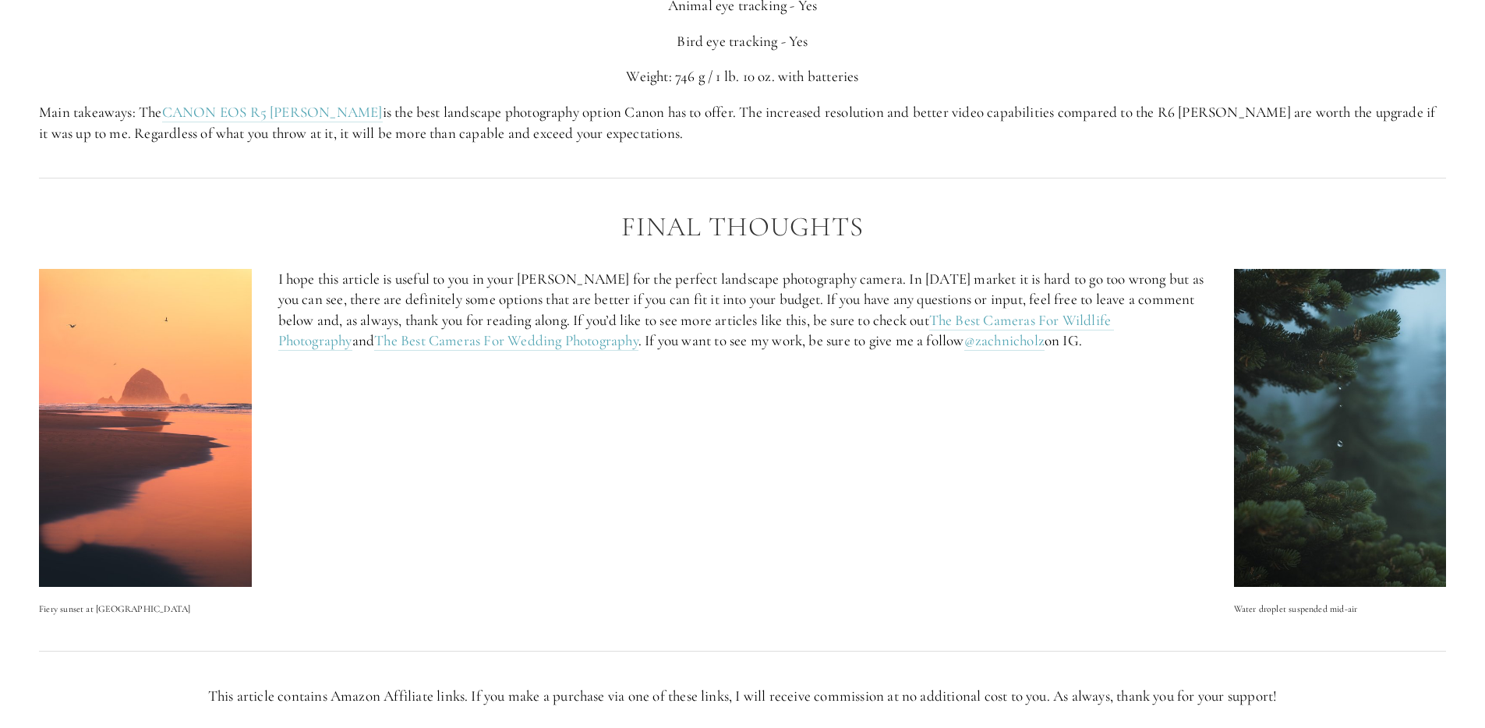
click at [938, 199] on div at bounding box center [742, 178] width 1433 height 42
click at [937, 199] on div at bounding box center [742, 178] width 1433 height 42
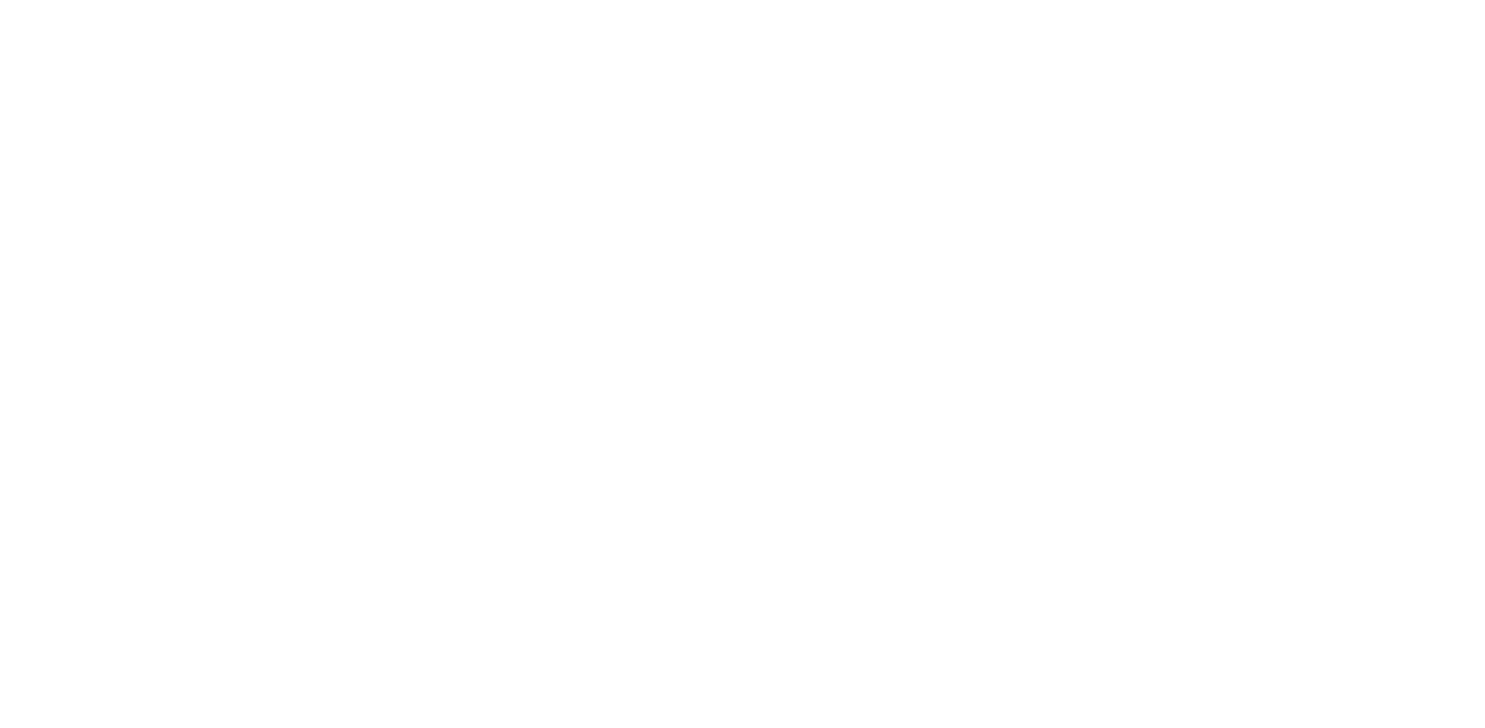
scroll to position [0, 0]
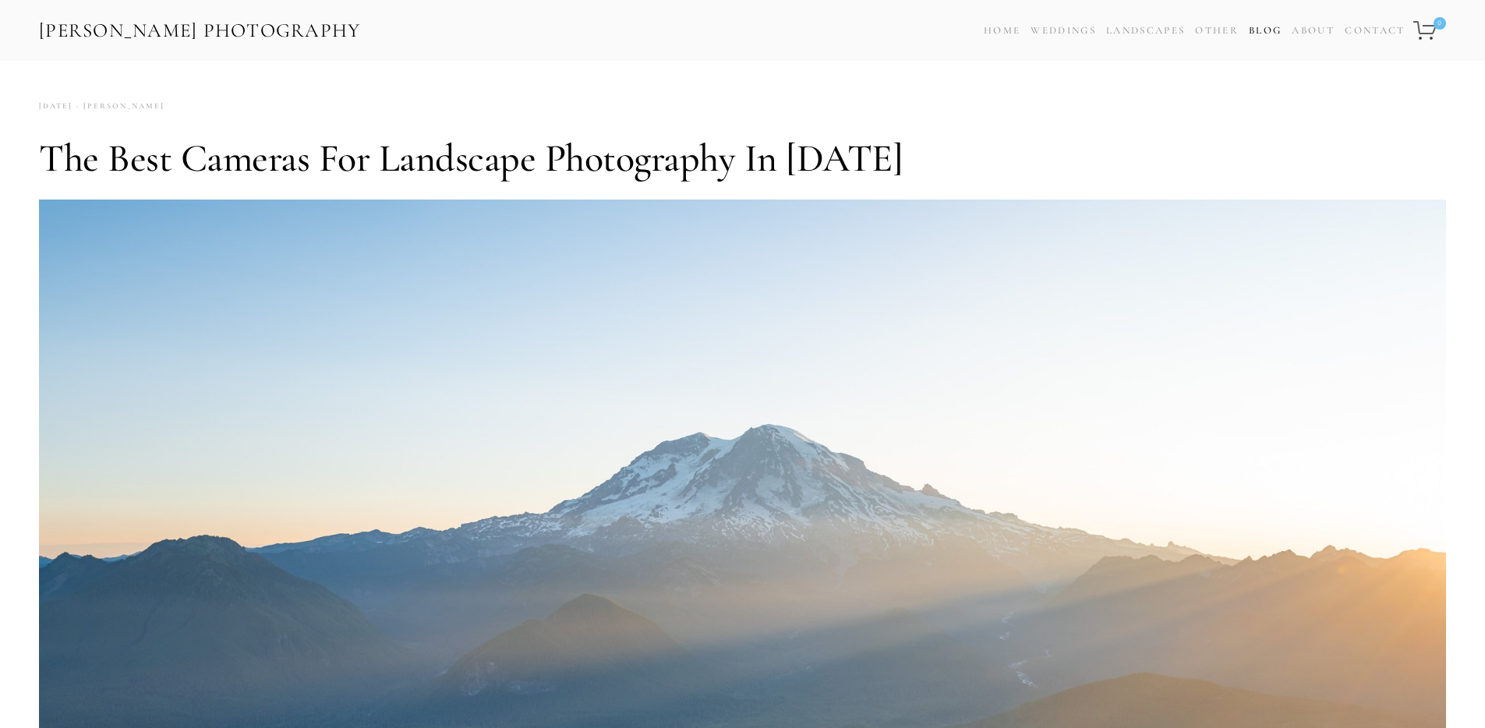
click at [1271, 30] on link "Blog" at bounding box center [1265, 30] width 33 height 23
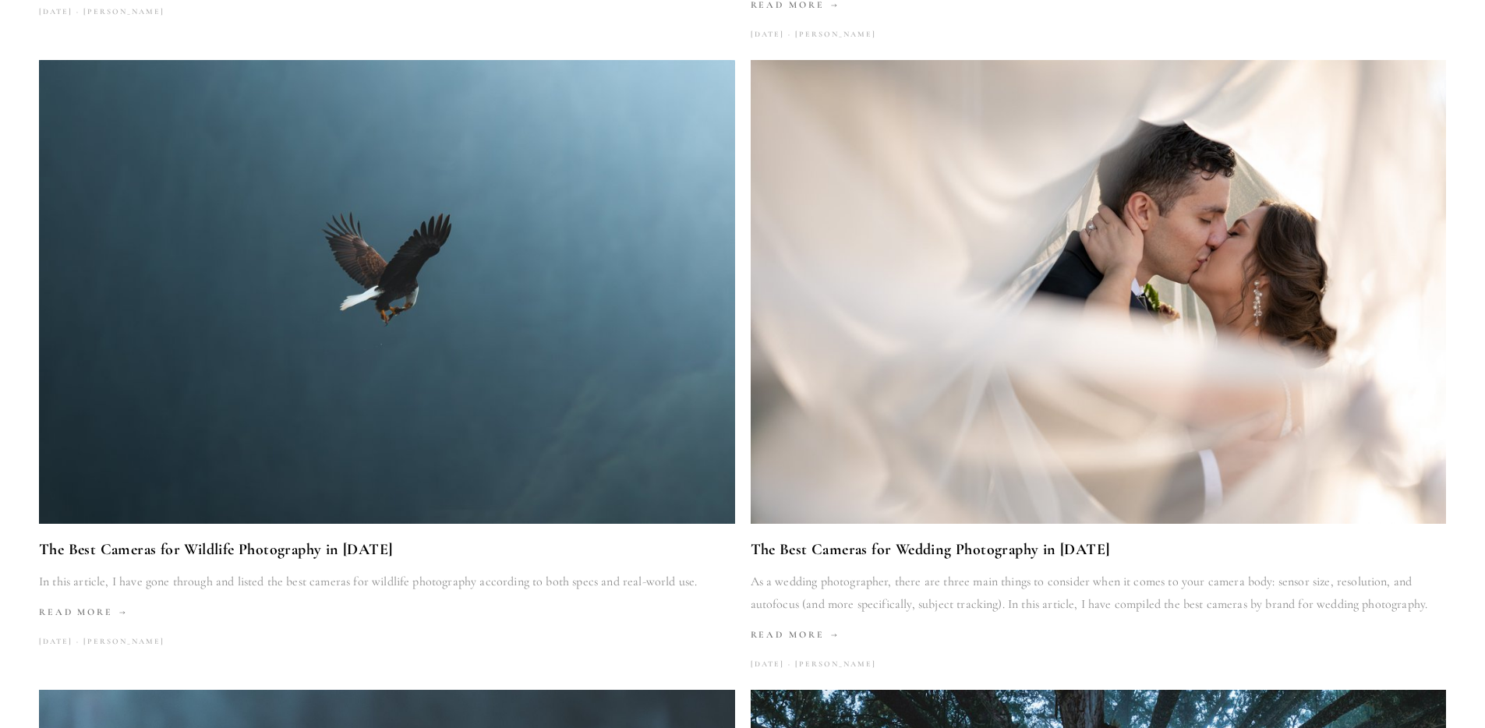
scroll to position [1967, 0]
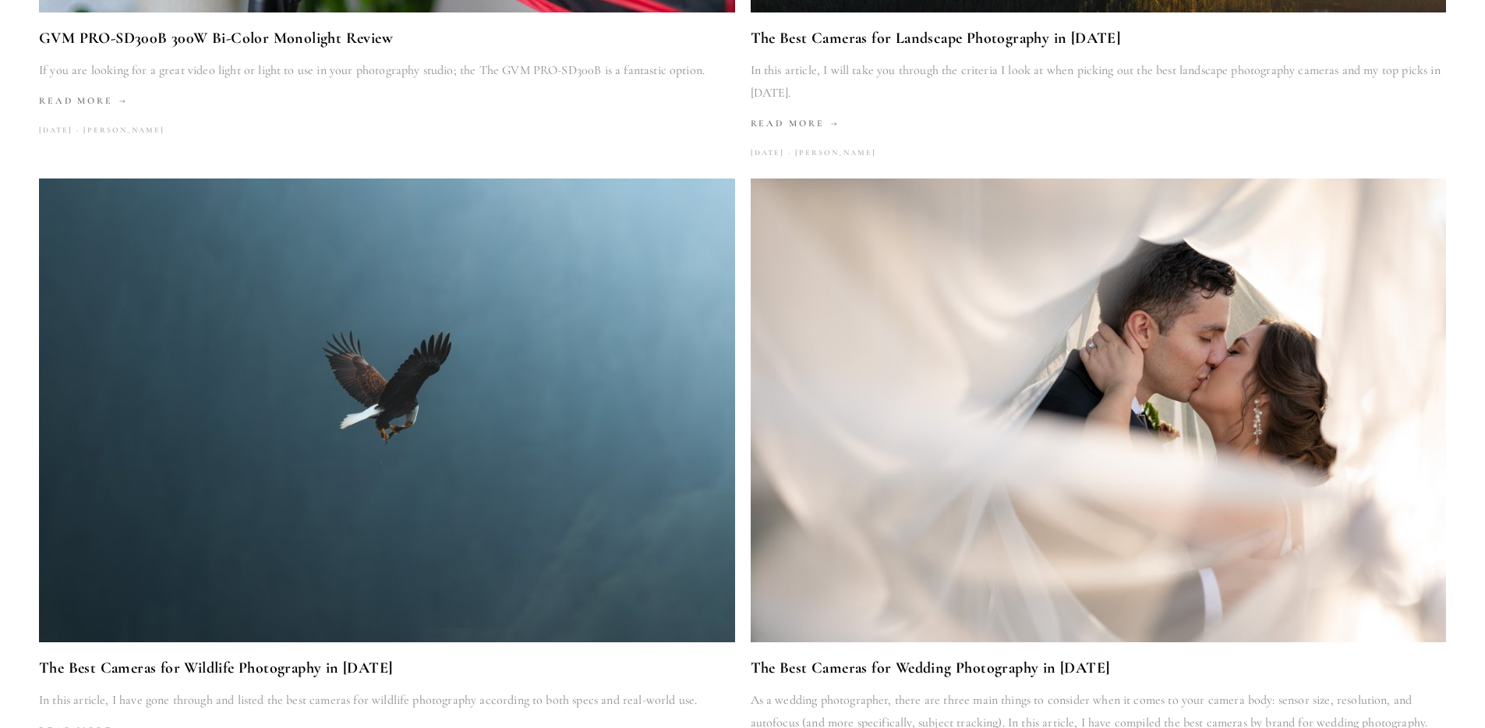
click at [502, 341] on img at bounding box center [387, 410] width 696 height 465
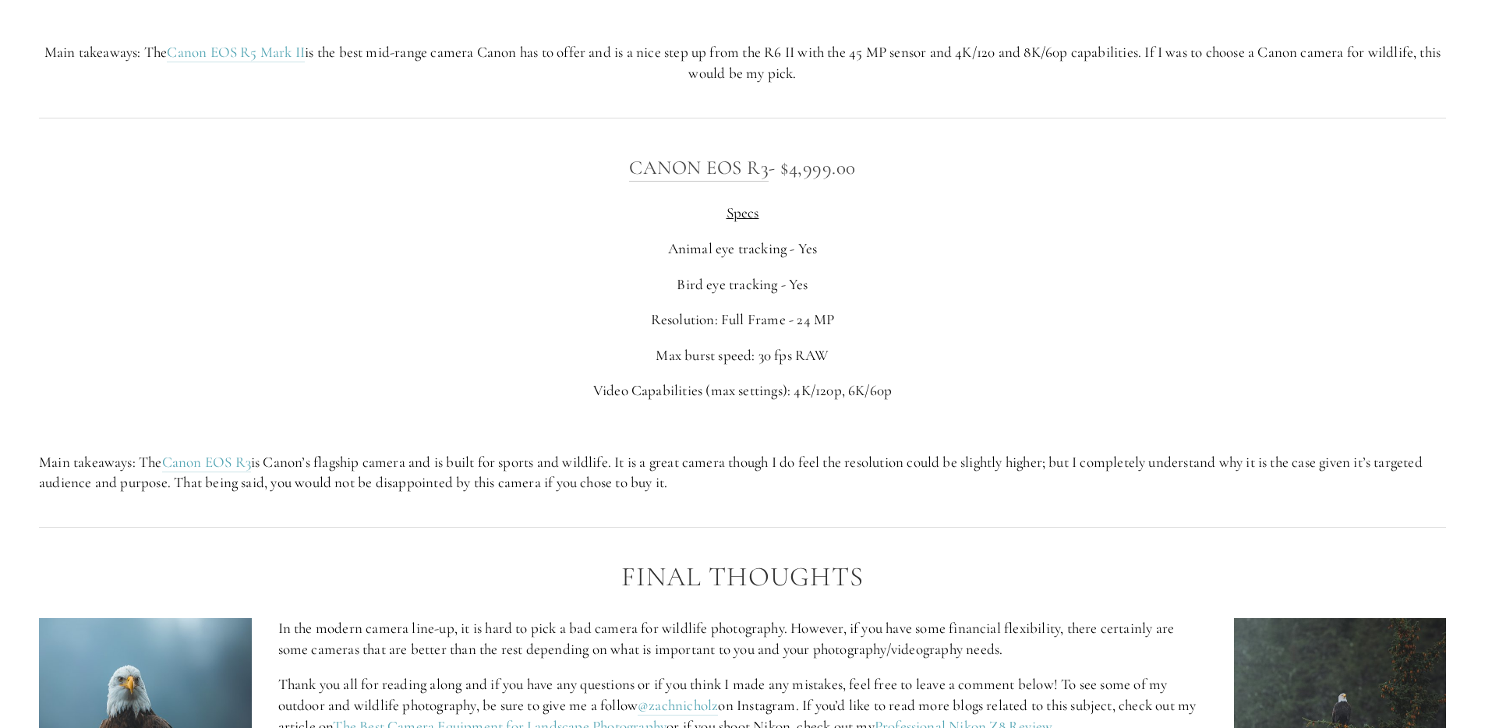
scroll to position [6433, 0]
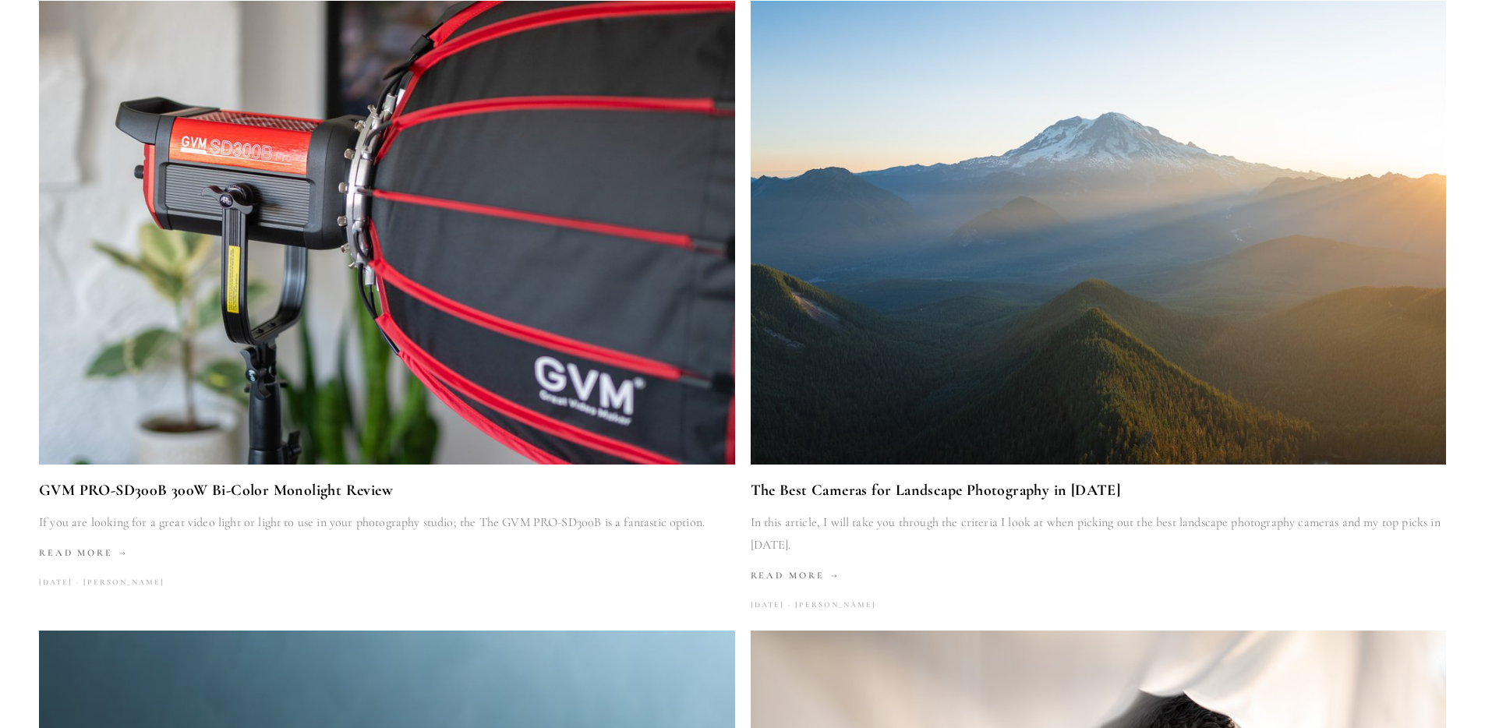
scroll to position [1439, 0]
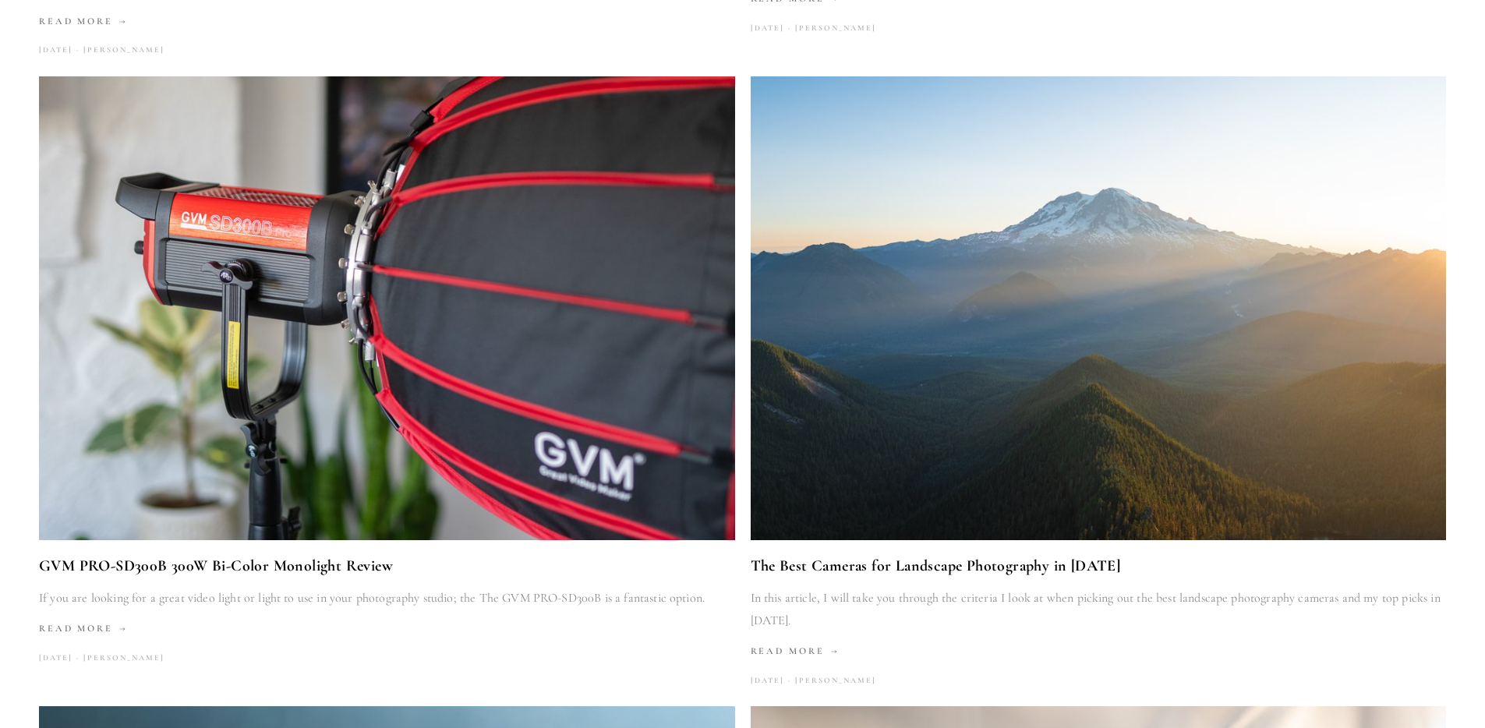
click at [943, 316] on img at bounding box center [1099, 308] width 696 height 464
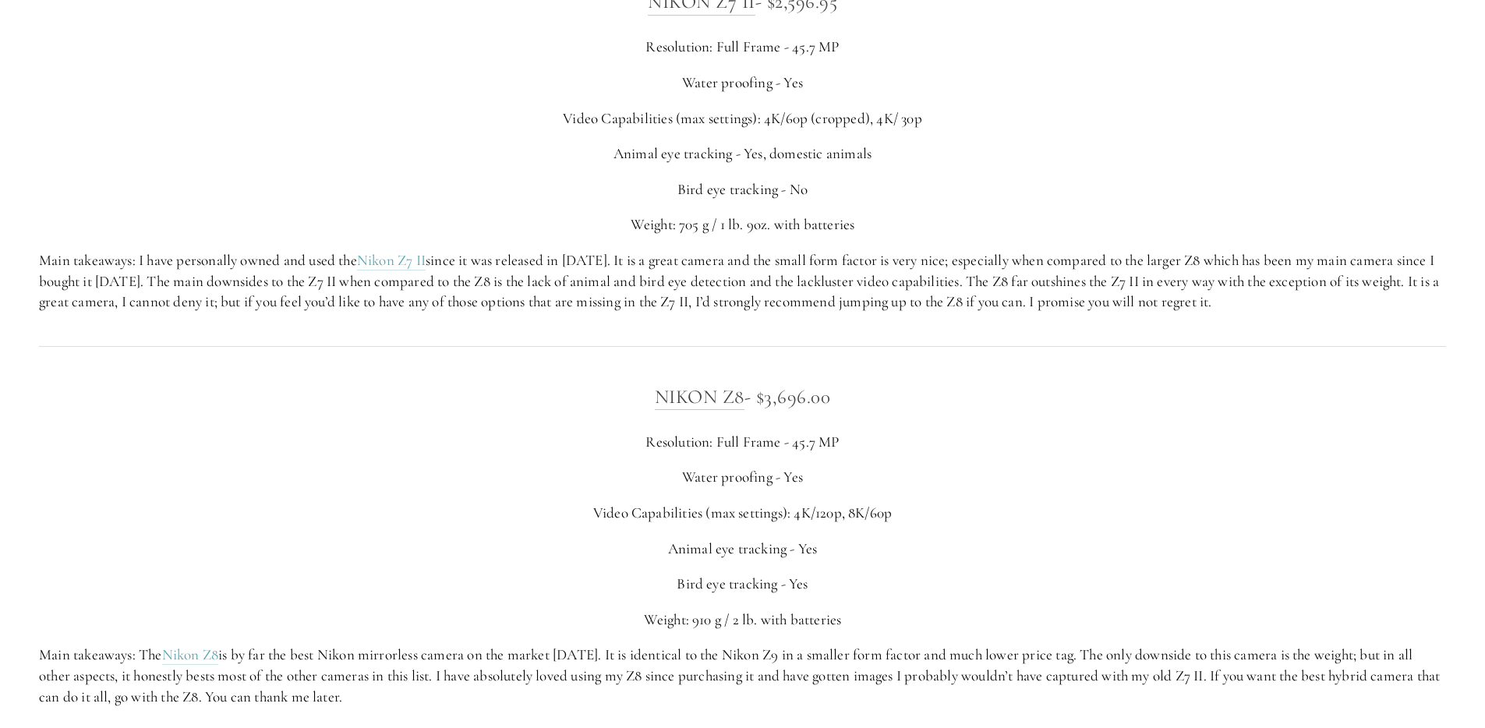
scroll to position [2930, 0]
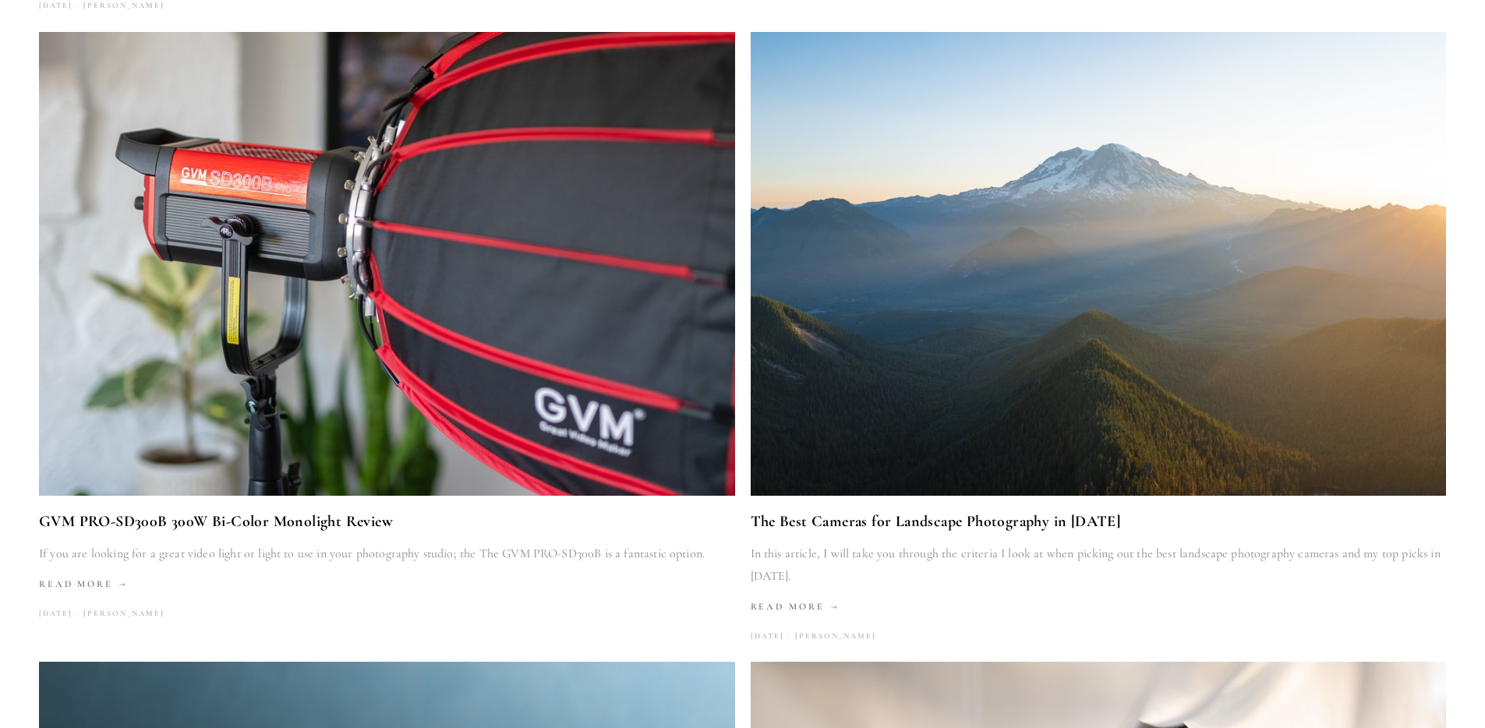
scroll to position [1592, 0]
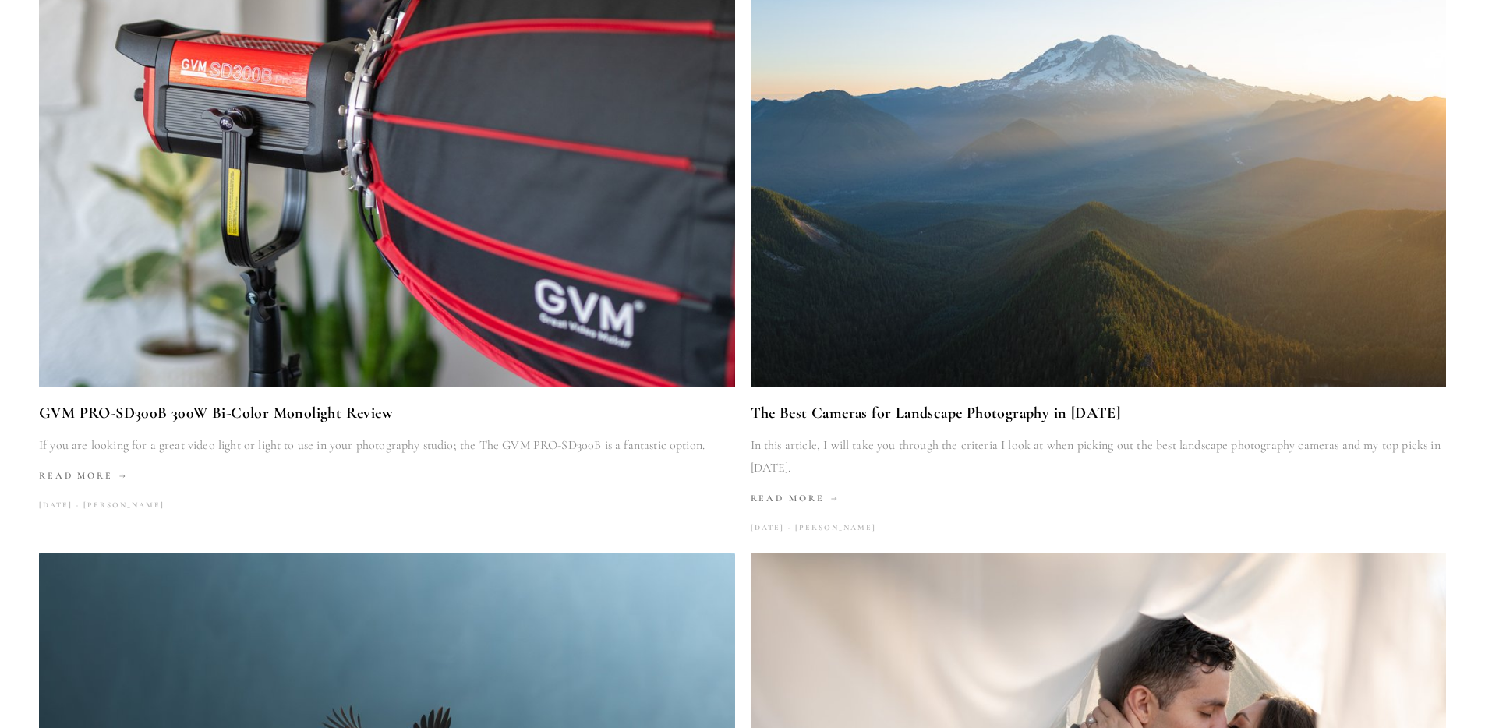
click at [932, 267] on img at bounding box center [1099, 156] width 696 height 464
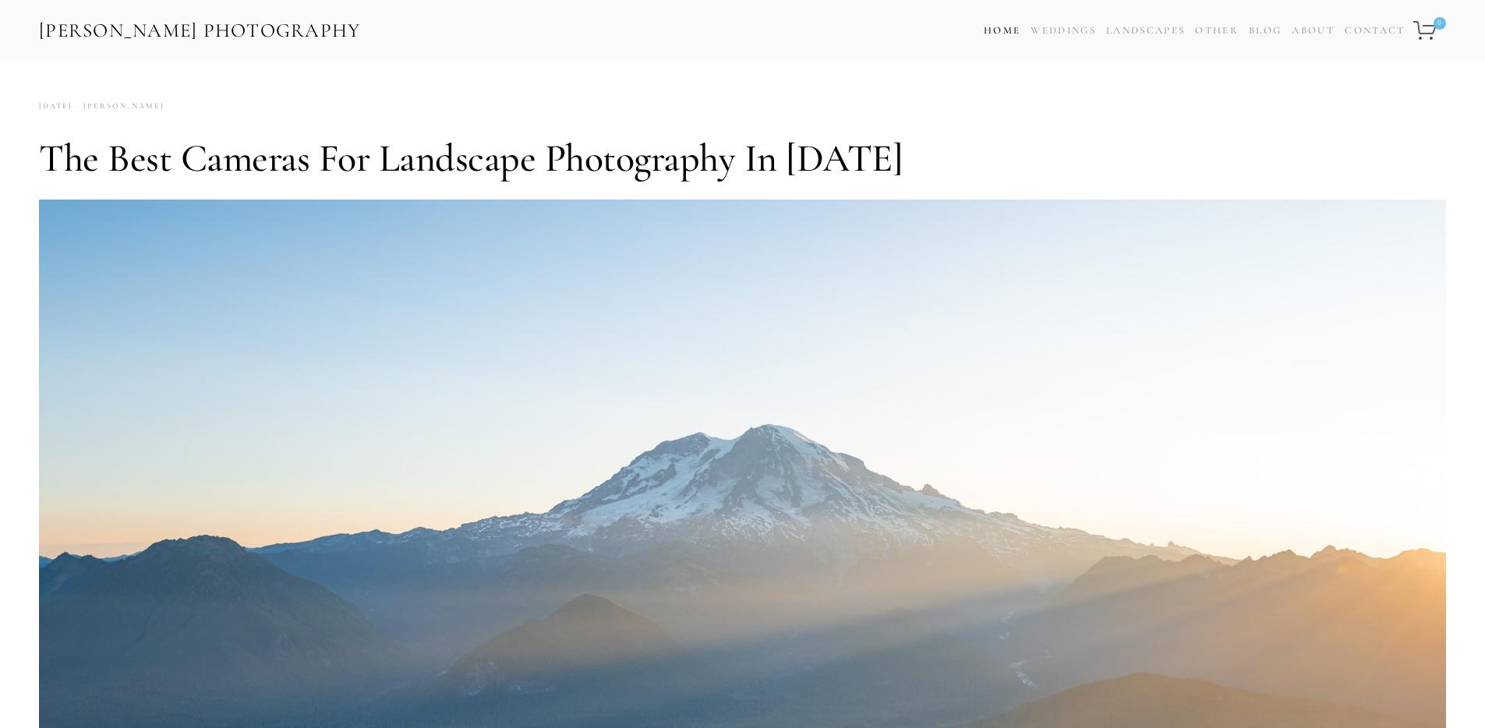
click at [999, 29] on link "Home" at bounding box center [1002, 30] width 37 height 23
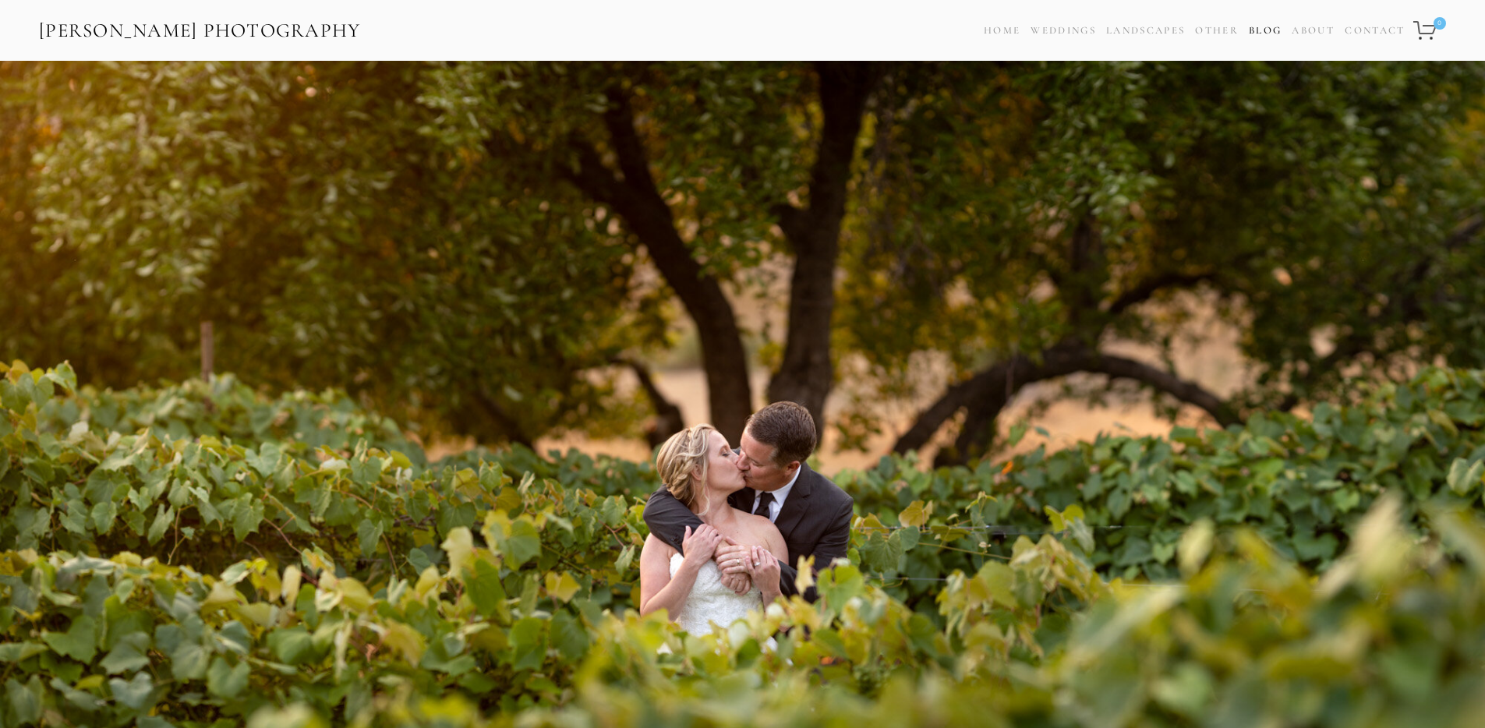
click at [1261, 29] on link "Blog" at bounding box center [1265, 30] width 33 height 23
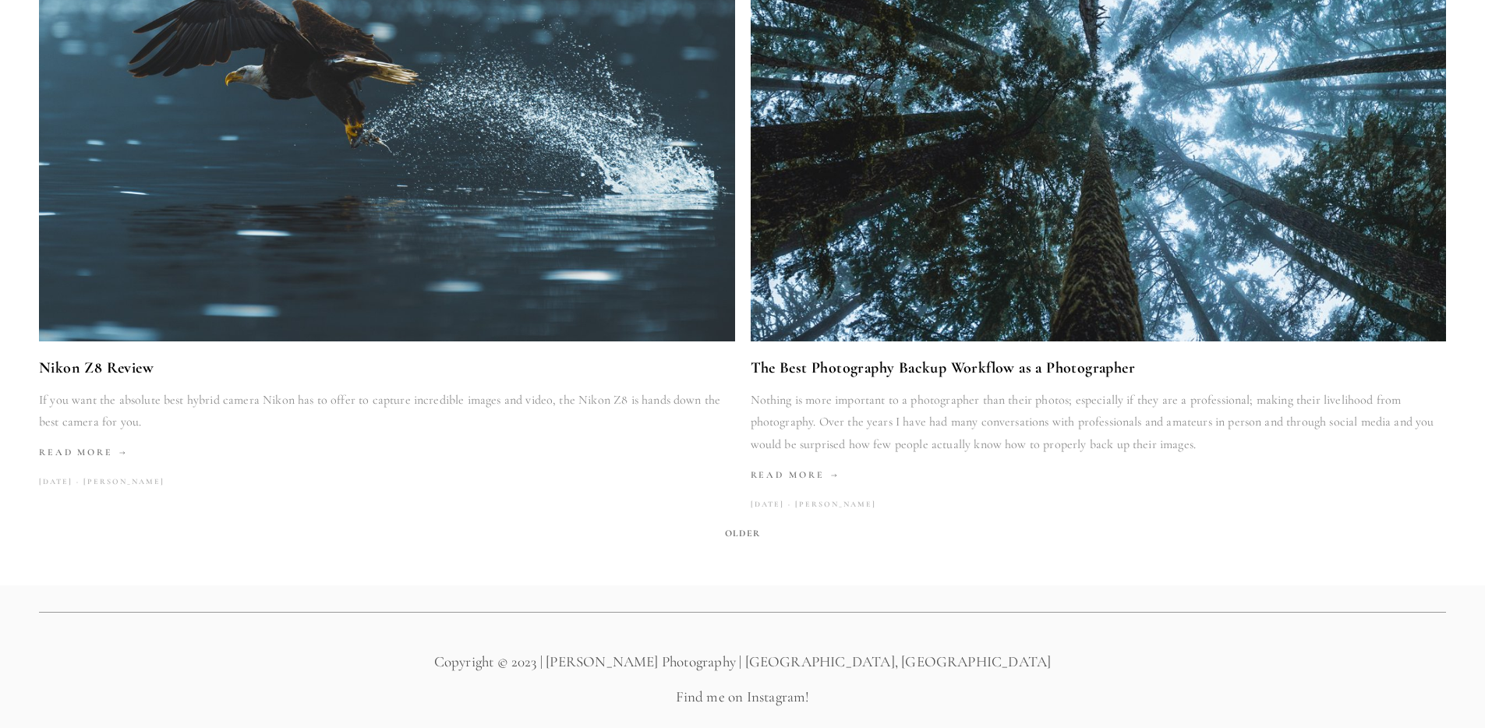
scroll to position [2950, 0]
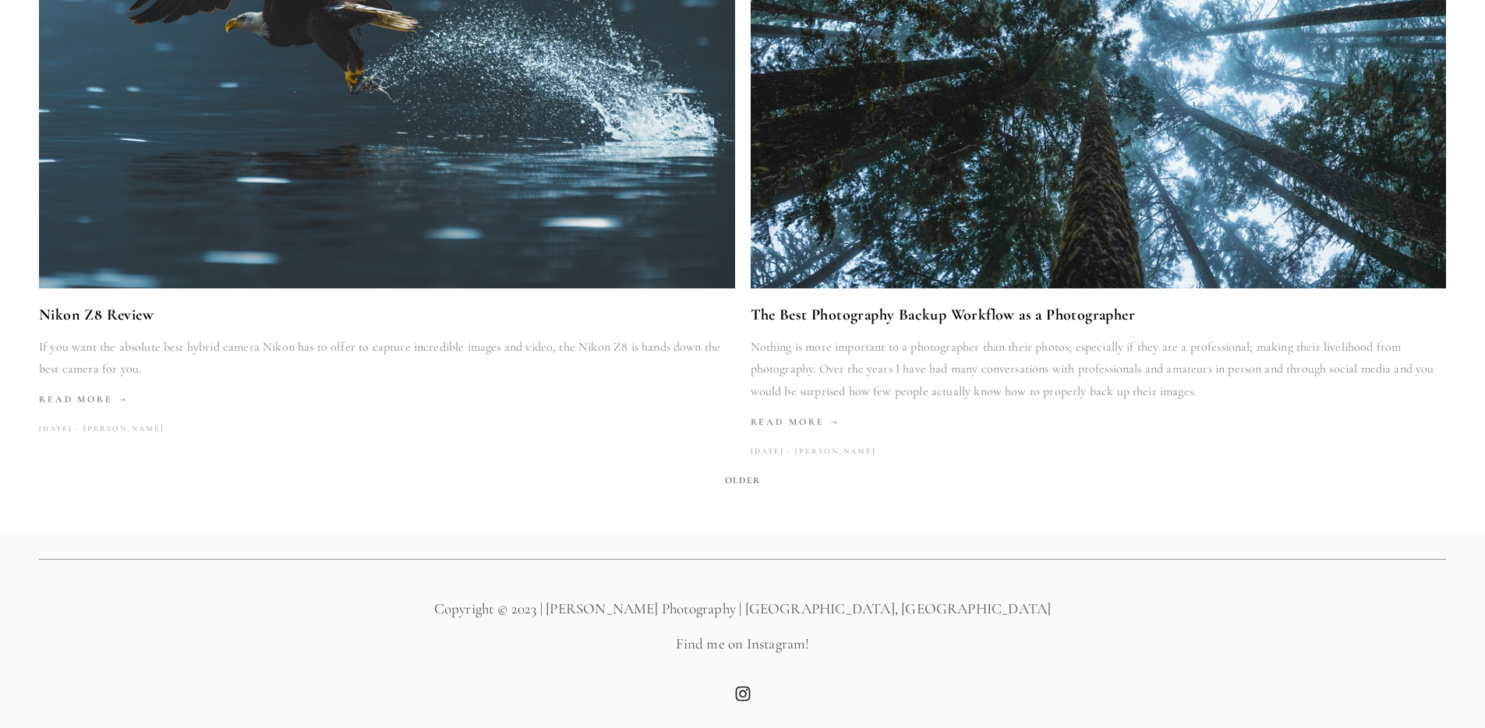
click at [741, 486] on span "Older" at bounding box center [743, 480] width 48 height 22
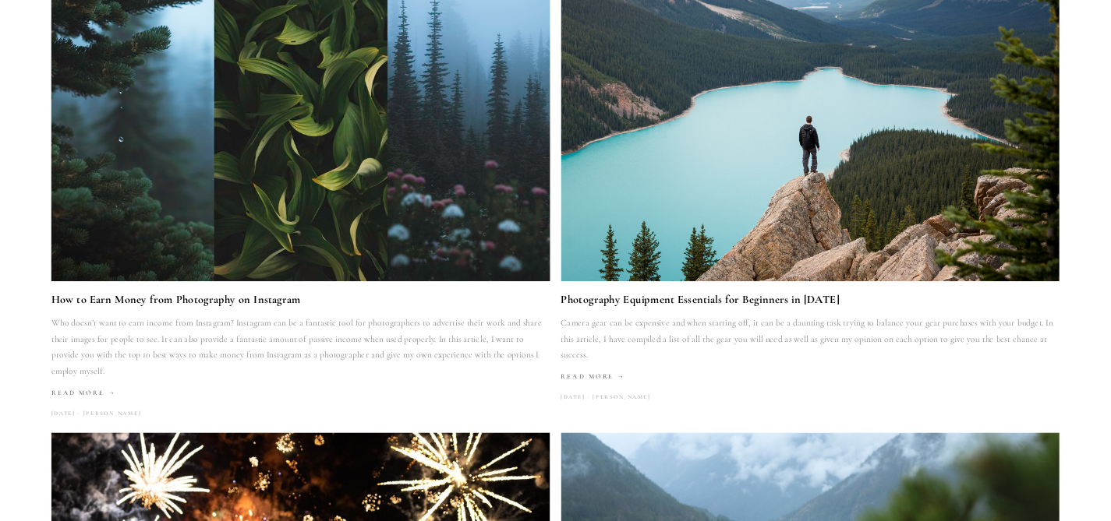
scroll to position [183, 0]
